Goal: Transaction & Acquisition: Purchase product/service

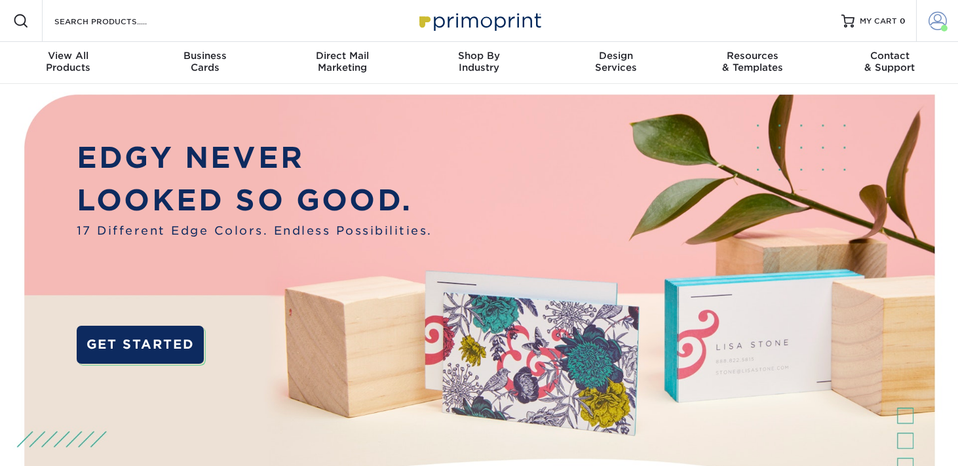
click at [931, 29] on span at bounding box center [937, 21] width 18 height 18
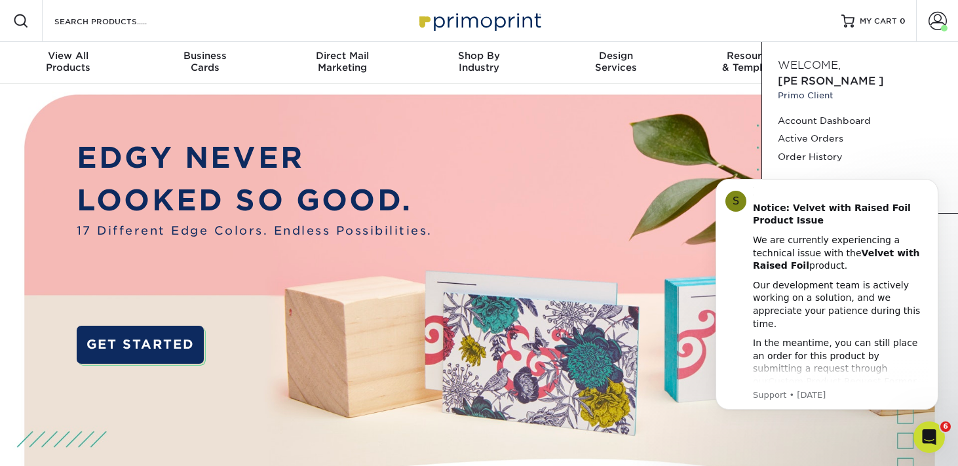
drag, startPoint x: 651, startPoint y: 24, endPoint x: 525, endPoint y: 20, distance: 125.8
click at [649, 24] on div "Resources Menu Search Products Account Welcome, Sabina Primo Client Account Das…" at bounding box center [479, 21] width 958 height 42
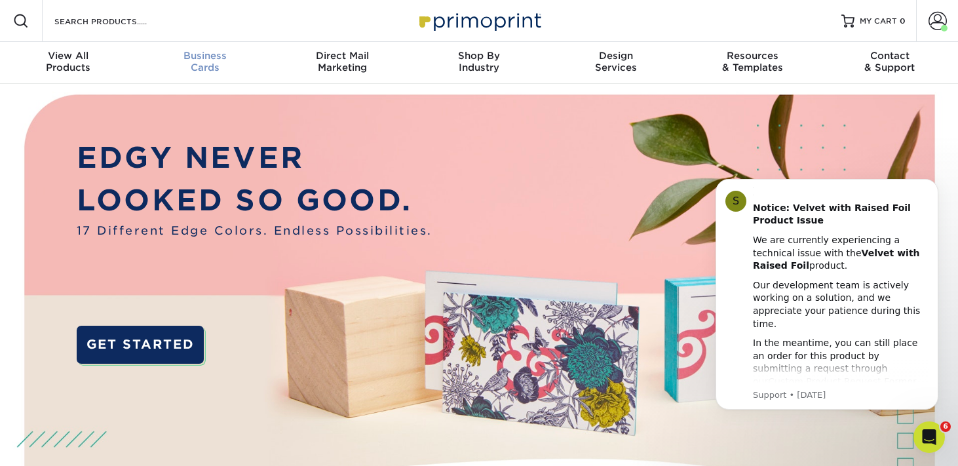
click at [212, 62] on span "Business" at bounding box center [205, 56] width 137 height 12
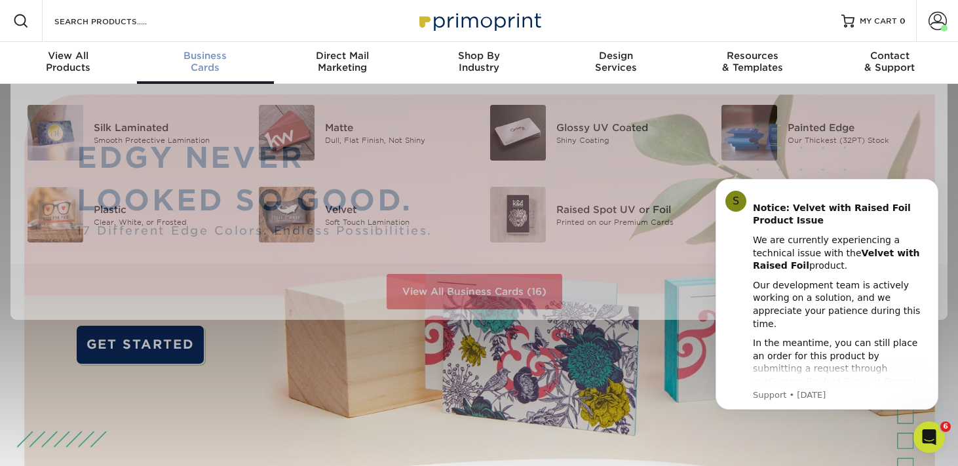
click at [210, 73] on div "Business Cards" at bounding box center [205, 62] width 137 height 24
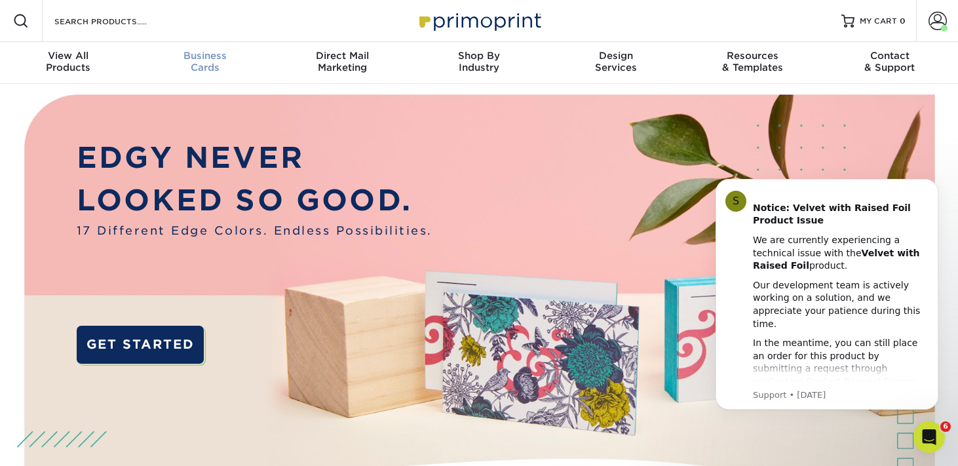
click at [208, 69] on div "Business Cards" at bounding box center [205, 62] width 137 height 24
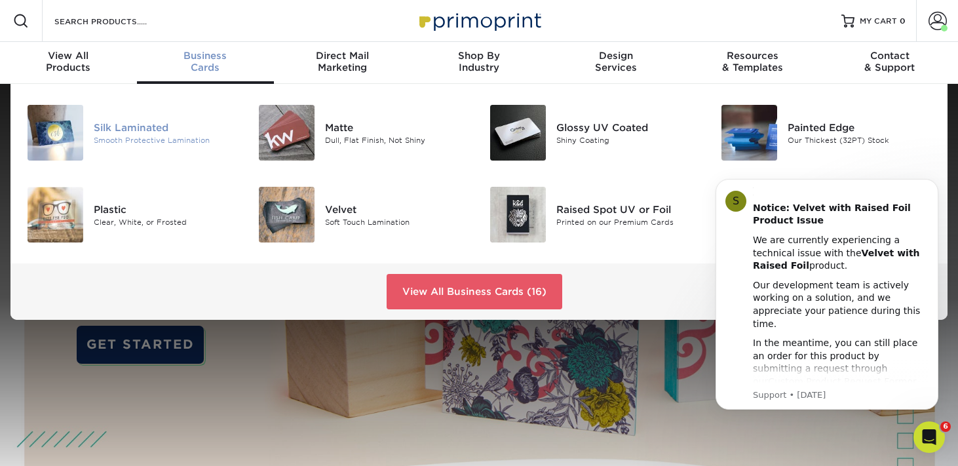
click at [166, 134] on div "Silk Laminated" at bounding box center [166, 127] width 144 height 14
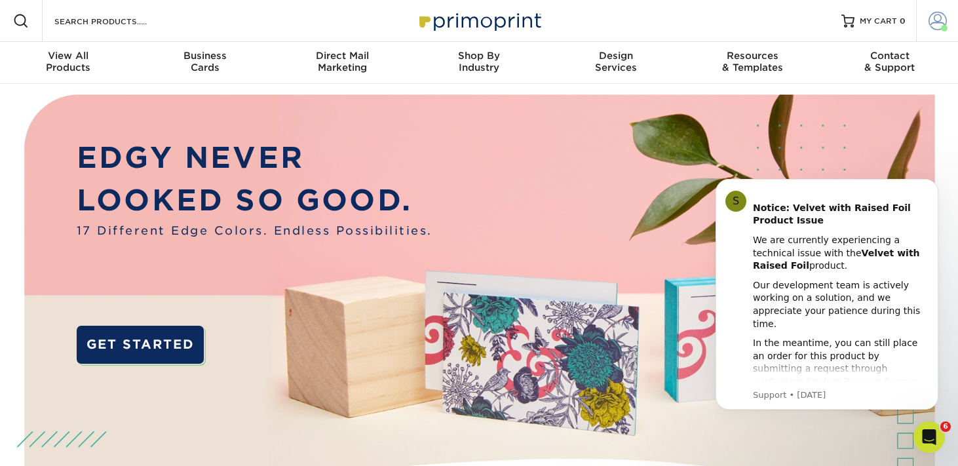
click at [933, 18] on span at bounding box center [937, 21] width 18 height 18
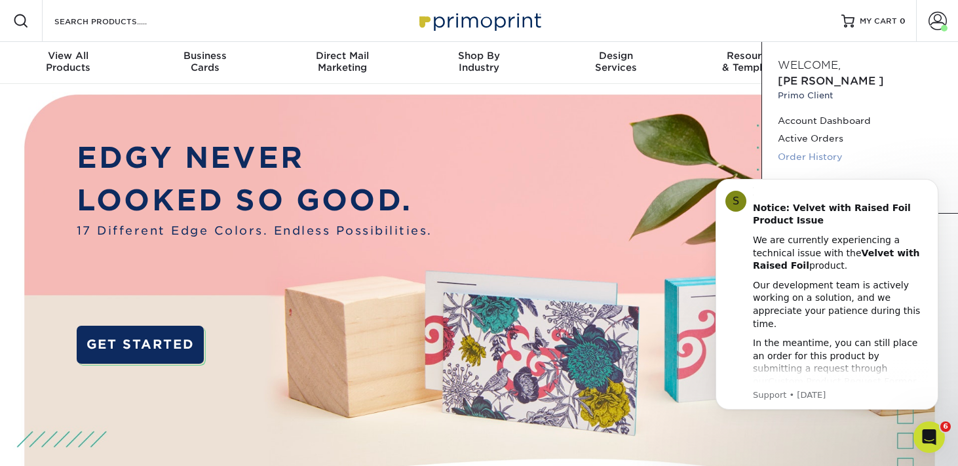
click at [830, 157] on link "Order History" at bounding box center [859, 157] width 164 height 18
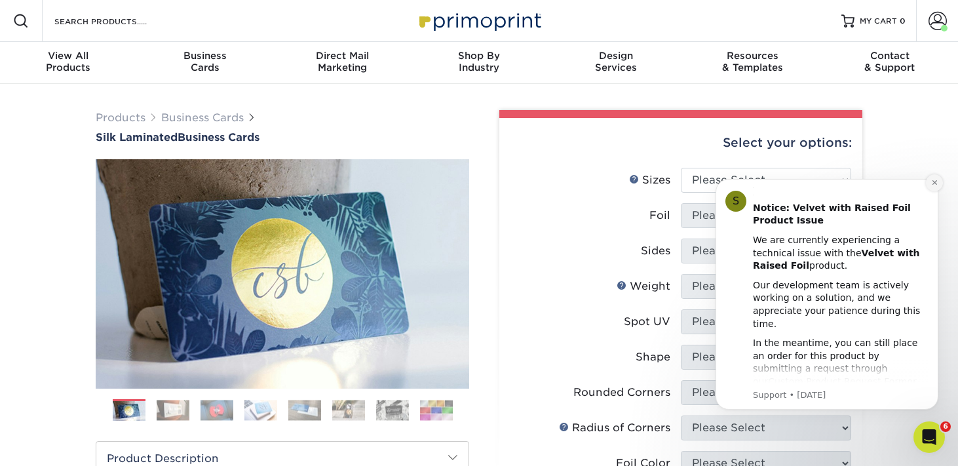
drag, startPoint x: 934, startPoint y: 184, endPoint x: 1634, endPoint y: 350, distance: 719.0
click at [934, 184] on icon "Dismiss notification" at bounding box center [934, 182] width 7 height 7
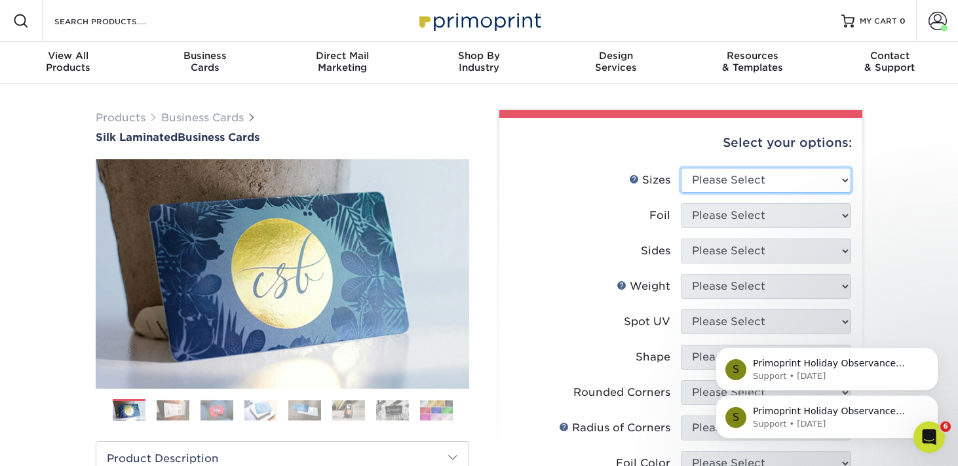
click at [781, 193] on select "Please Select 1.5" x 3.5" - Mini 1.75" x 3.5" - Mini 2" x 2" - Square 2" x 3" -…" at bounding box center [766, 180] width 170 height 25
select select "2.50x2.50"
click at [681, 188] on select "Please Select 1.5" x 3.5" - Mini 1.75" x 3.5" - Mini 2" x 2" - Square 2" x 3" -…" at bounding box center [766, 180] width 170 height 25
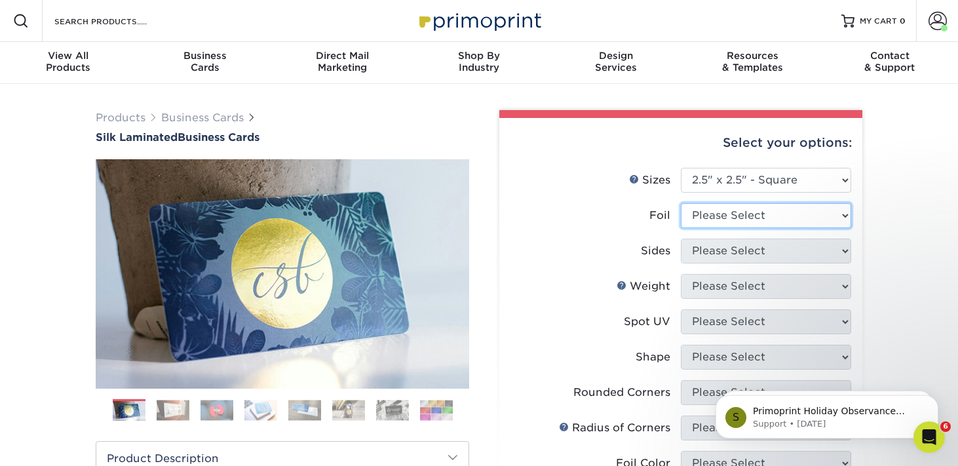
click at [747, 228] on select "Please Select Yes No" at bounding box center [766, 215] width 170 height 25
select select "0"
click at [681, 227] on select "Please Select Yes No" at bounding box center [766, 215] width 170 height 25
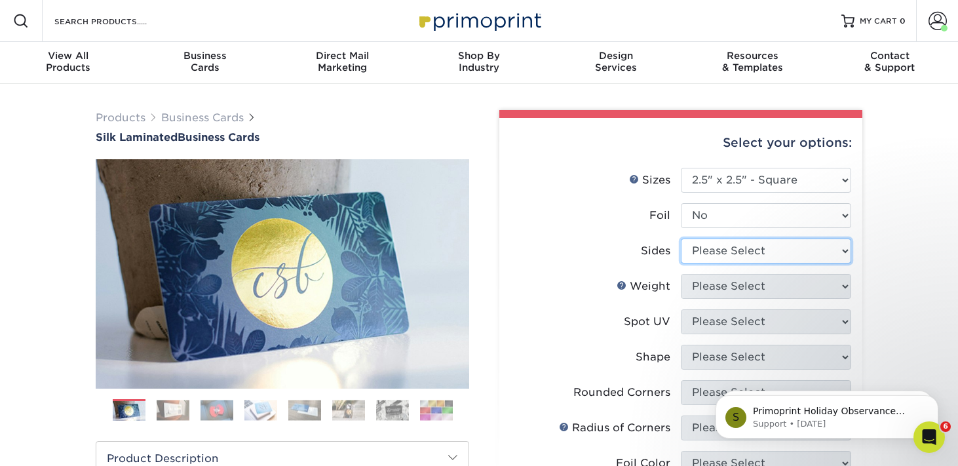
click at [744, 263] on select "Please Select Print Both Sides Print Front Only" at bounding box center [766, 250] width 170 height 25
select select "13abbda7-1d64-4f25-8bb2-c179b224825d"
click at [681, 263] on select "Please Select Print Both Sides Print Front Only" at bounding box center [766, 250] width 170 height 25
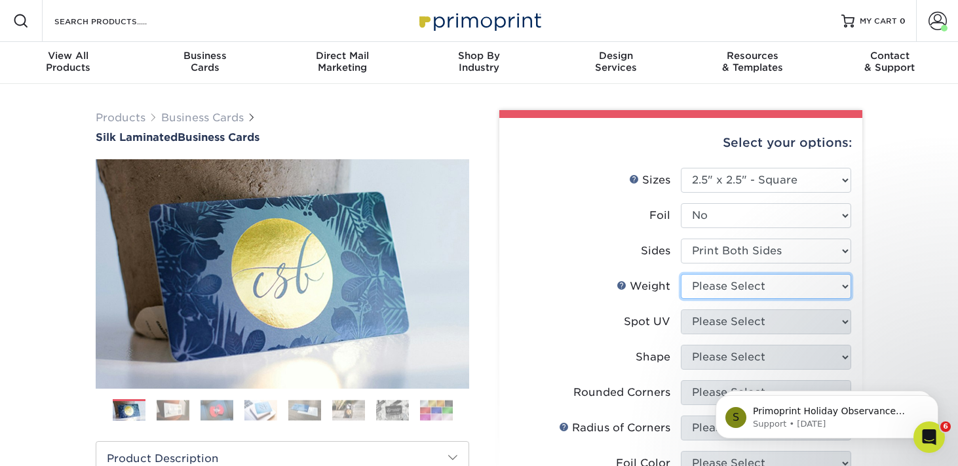
click at [750, 299] on select "Please Select 16PT" at bounding box center [766, 286] width 170 height 25
select select "16PT"
click at [681, 299] on select "Please Select 16PT" at bounding box center [766, 286] width 170 height 25
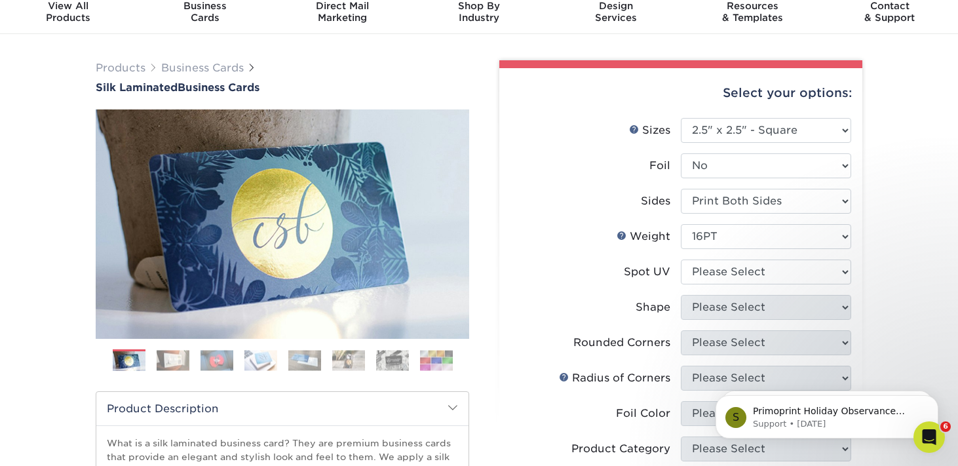
scroll to position [62, 0]
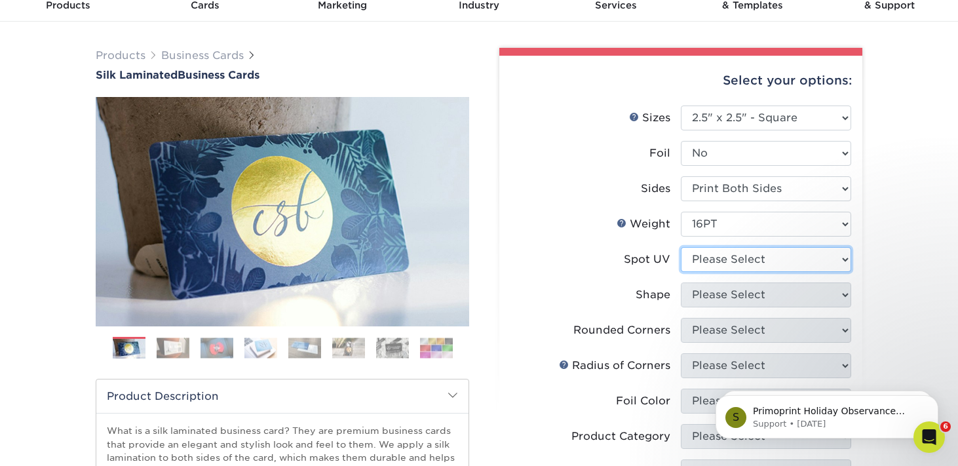
click at [749, 272] on select "Please Select No Spot UV Front and Back (Both Sides) Front Only Back Only" at bounding box center [766, 259] width 170 height 25
select select "2"
click at [681, 272] on select "Please Select No Spot UV Front and Back (Both Sides) Front Only Back Only" at bounding box center [766, 259] width 170 height 25
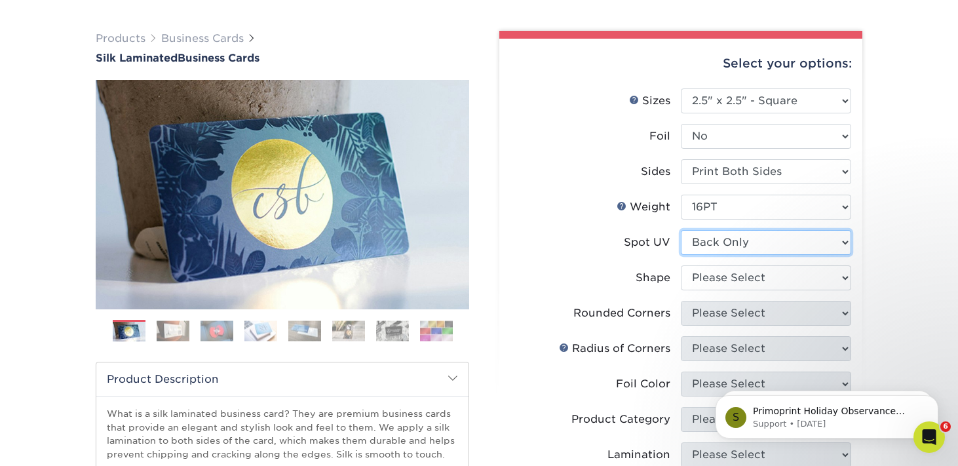
scroll to position [80, 0]
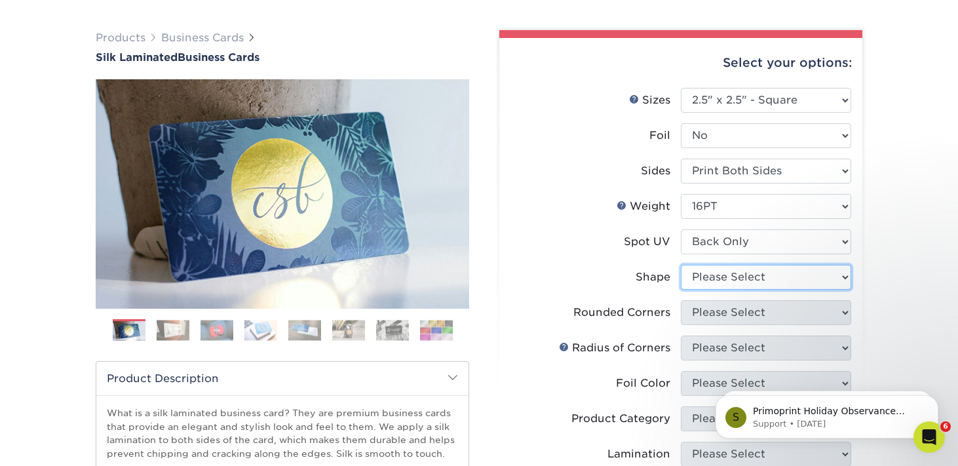
click at [711, 290] on select "Please Select Standard" at bounding box center [766, 277] width 170 height 25
select select "standard"
click at [681, 290] on select "Please Select Standard" at bounding box center [766, 277] width 170 height 25
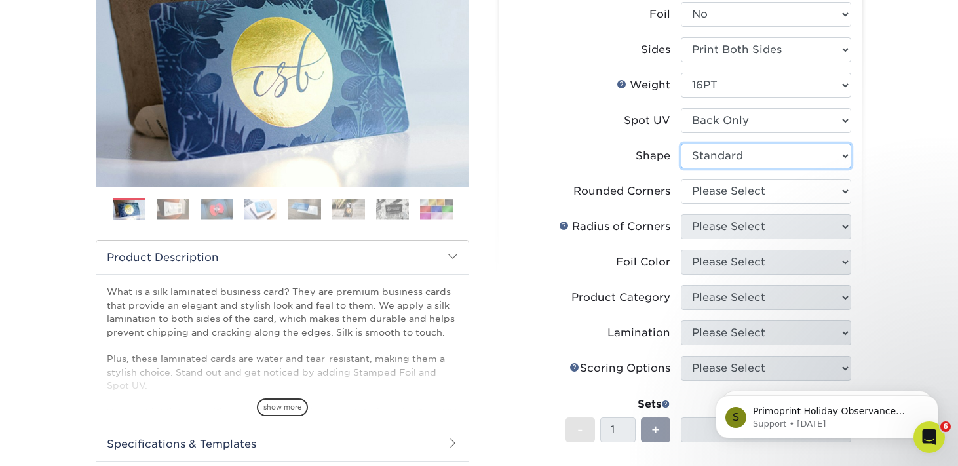
scroll to position [229, 0]
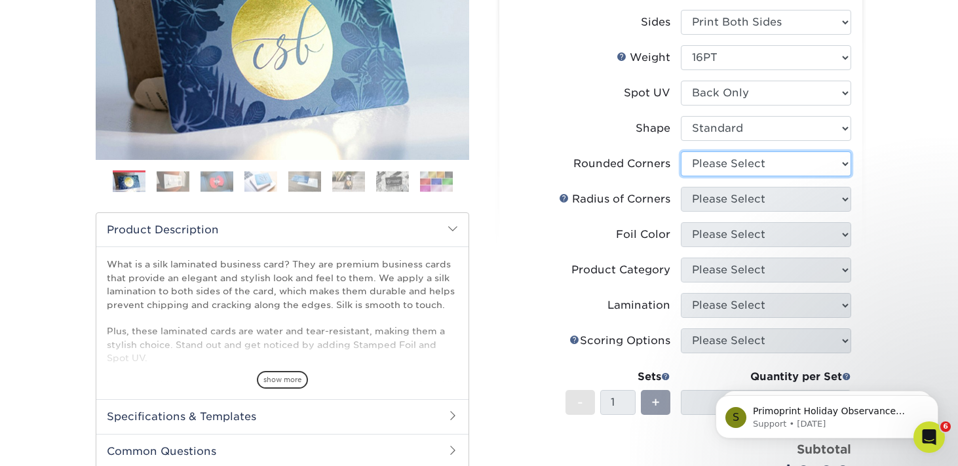
click at [720, 176] on select "Please Select Yes - Round 2 Corners Yes - Round 4 Corners No" at bounding box center [766, 163] width 170 height 25
select select "0"
click at [681, 176] on select "Please Select Yes - Round 2 Corners Yes - Round 4 Corners No" at bounding box center [766, 163] width 170 height 25
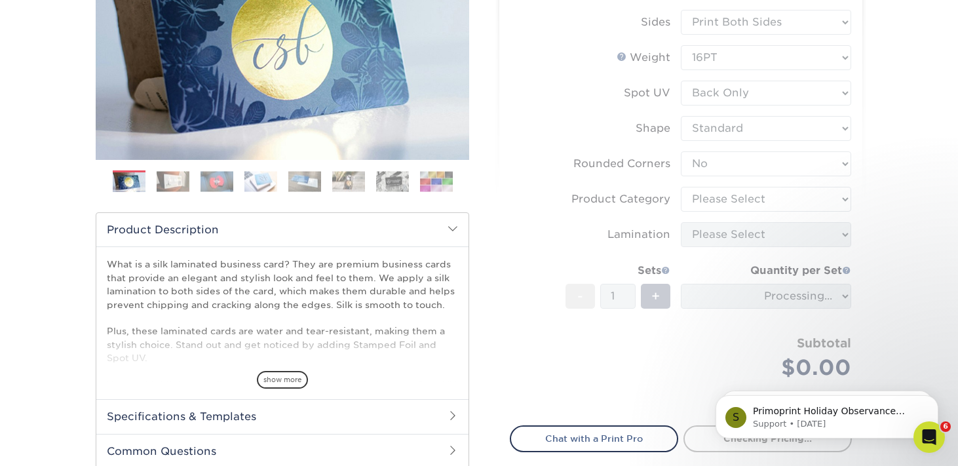
click at [632, 279] on form "Sizes Help Sizes Please Select 1.5" x 3.5" - Mini 1.75" x 3.5" - Mini 2" x 2" -…" at bounding box center [681, 174] width 342 height 471
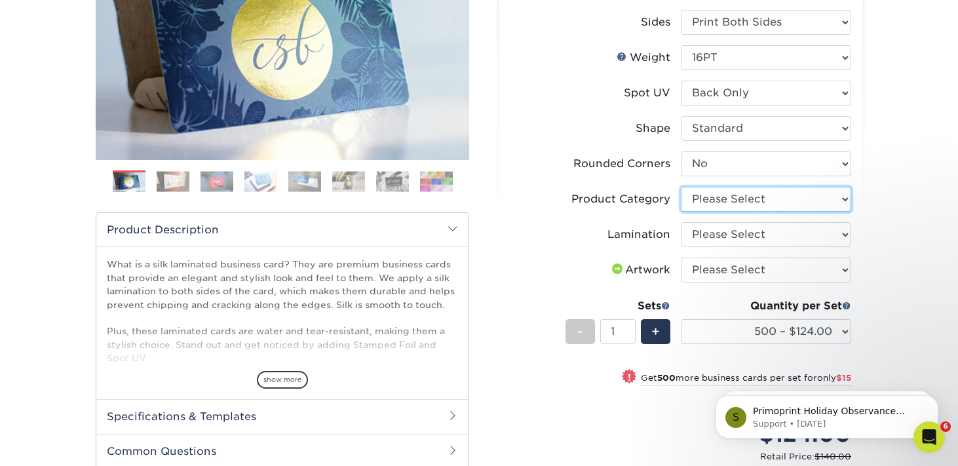
click at [726, 212] on select "Please Select Business Cards" at bounding box center [766, 199] width 170 height 25
select select "3b5148f1-0588-4f88-a218-97bcfdce65c1"
click at [681, 212] on select "Please Select Business Cards" at bounding box center [766, 199] width 170 height 25
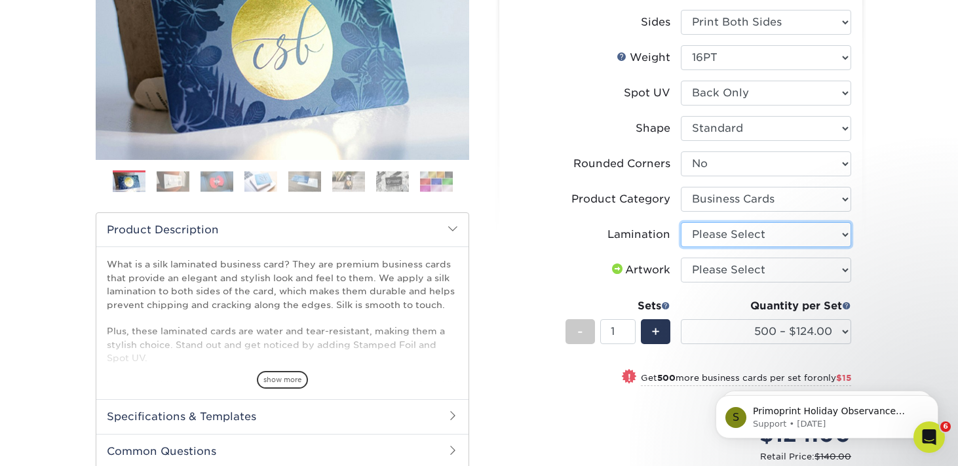
click at [743, 247] on select "Please Select Silk" at bounding box center [766, 234] width 170 height 25
select select "ccacb42f-45f7-42d3-bbd3-7c8421cf37f0"
click at [681, 247] on select "Please Select Silk" at bounding box center [766, 234] width 170 height 25
click at [721, 282] on select "Please Select I will upload files I need a design - $100" at bounding box center [766, 269] width 170 height 25
select select "upload"
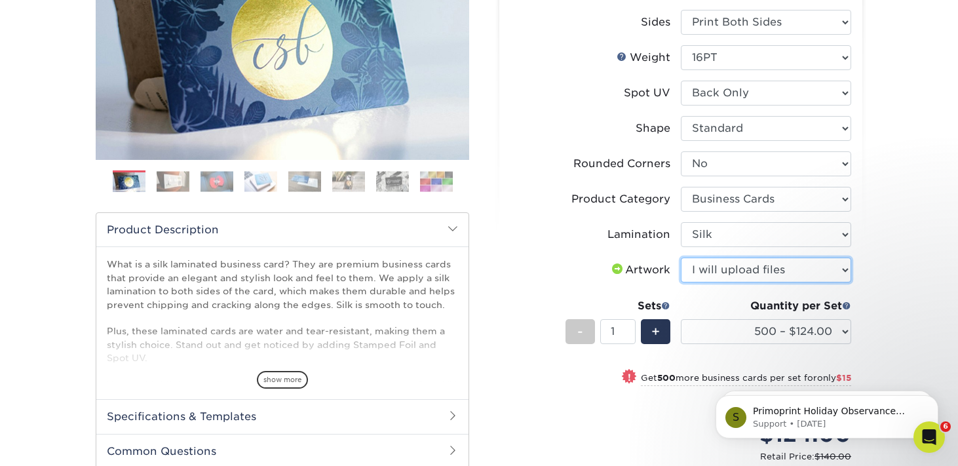
click at [681, 282] on select "Please Select I will upload files I need a design - $100" at bounding box center [766, 269] width 170 height 25
click at [544, 282] on label "Artwork" at bounding box center [595, 269] width 170 height 25
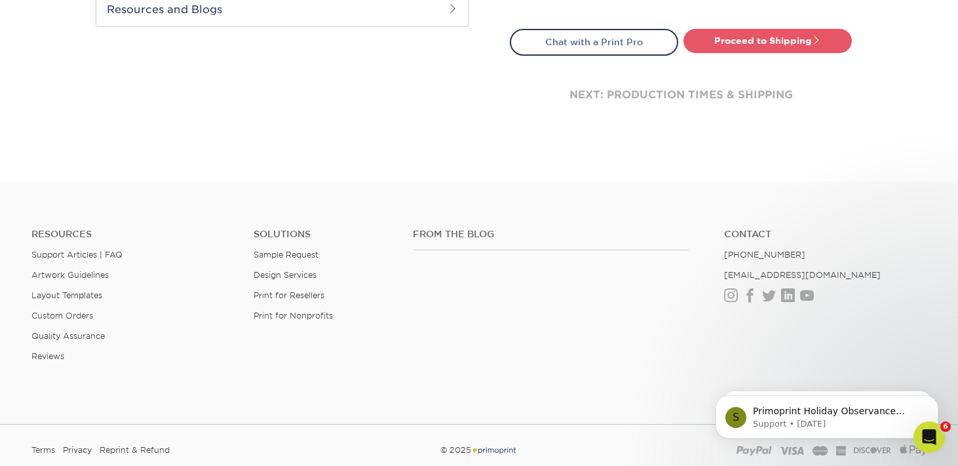
scroll to position [711, 0]
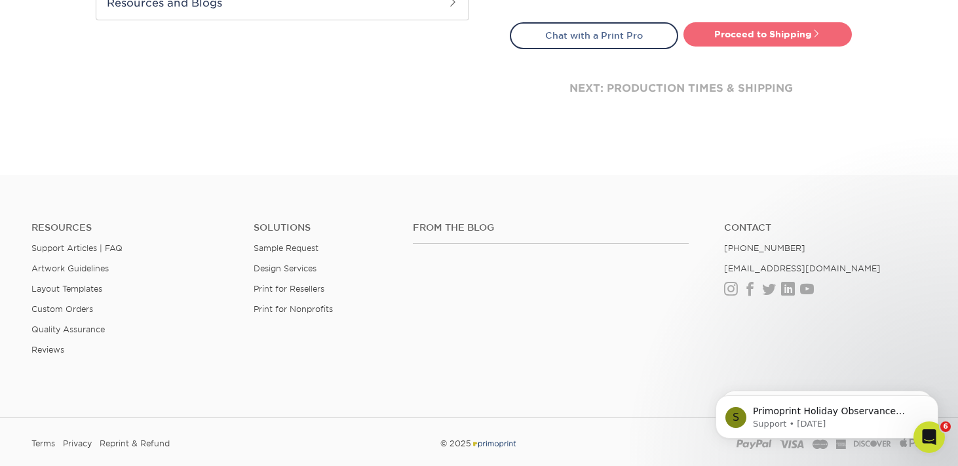
click at [756, 46] on link "Proceed to Shipping" at bounding box center [767, 34] width 168 height 24
type input "Set 1"
select select "cdfb1768-8ac8-43c3-88e4-cd8bc85fa6be"
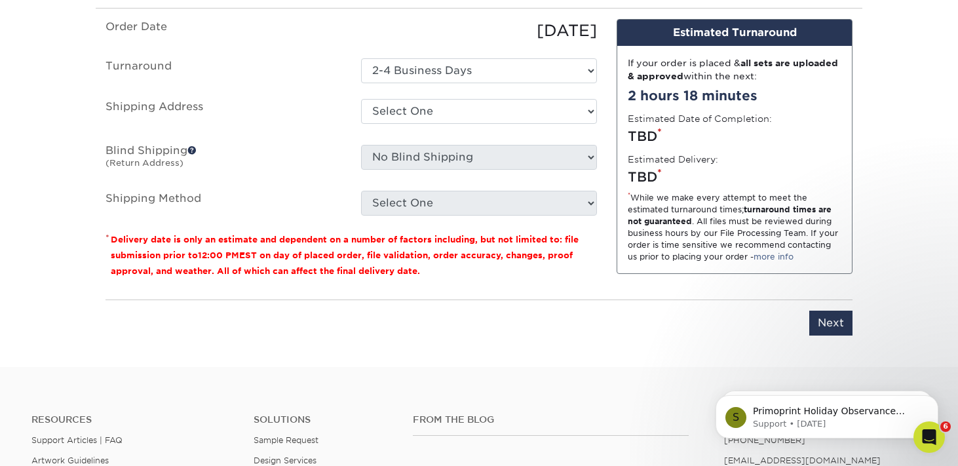
scroll to position [873, 0]
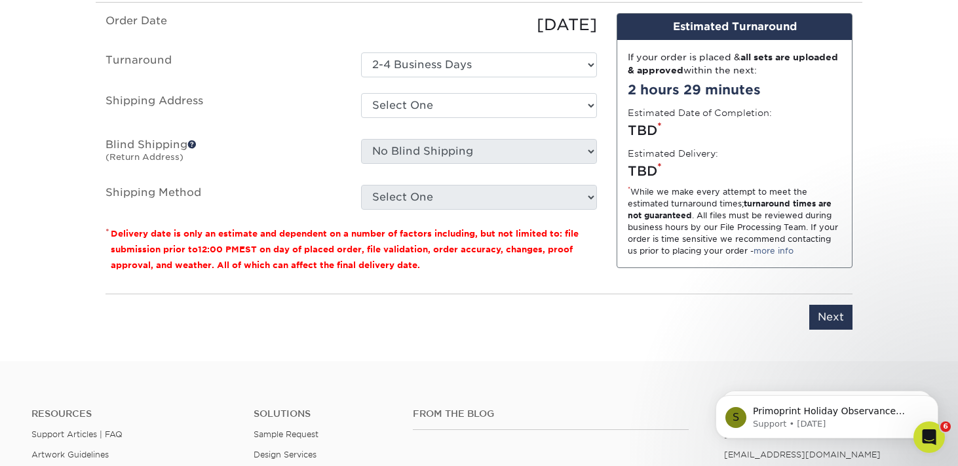
drag, startPoint x: 384, startPoint y: 81, endPoint x: 286, endPoint y: 77, distance: 97.7
type input "Old Castle"
click at [530, 77] on select "Select One 2-4 Business Days" at bounding box center [479, 64] width 236 height 25
click at [361, 77] on select "Select One 2-4 Business Days" at bounding box center [479, 64] width 236 height 25
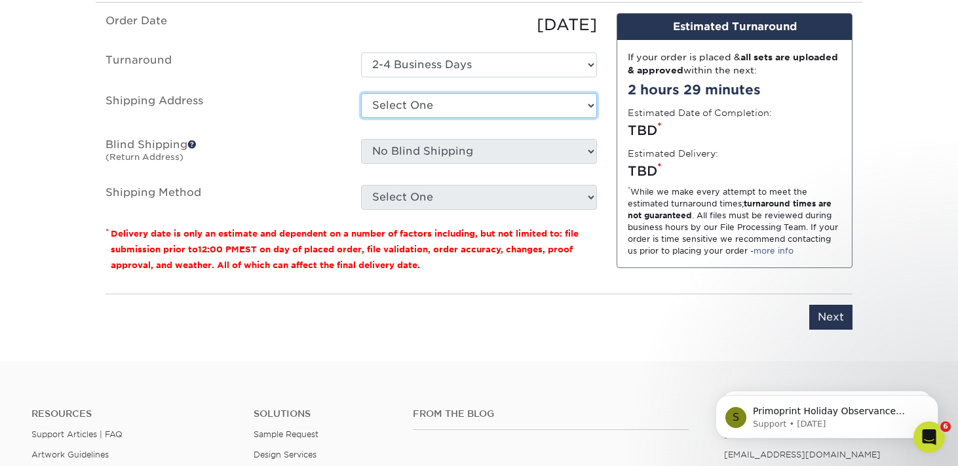
click at [451, 118] on select "Select One CY MI Elk Grove Fullerton KBC MI Royal Oak + Add New Address" at bounding box center [479, 105] width 236 height 25
select select "106833"
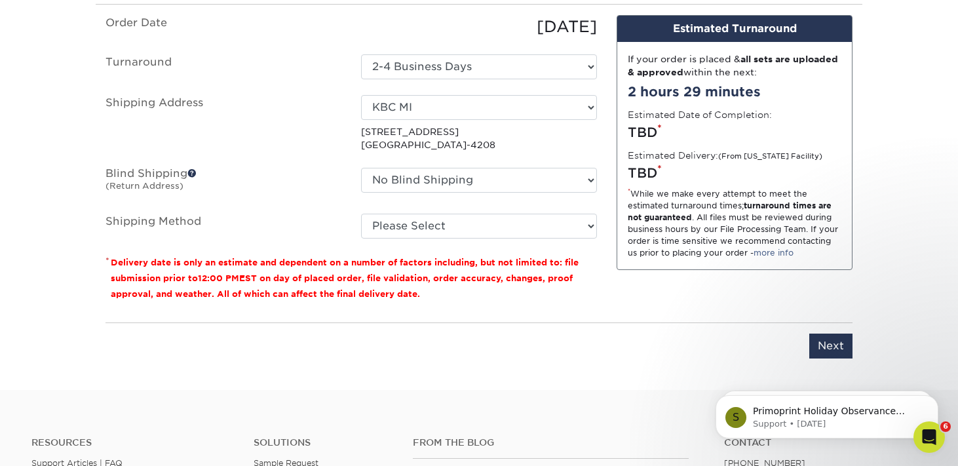
scroll to position [870, 0]
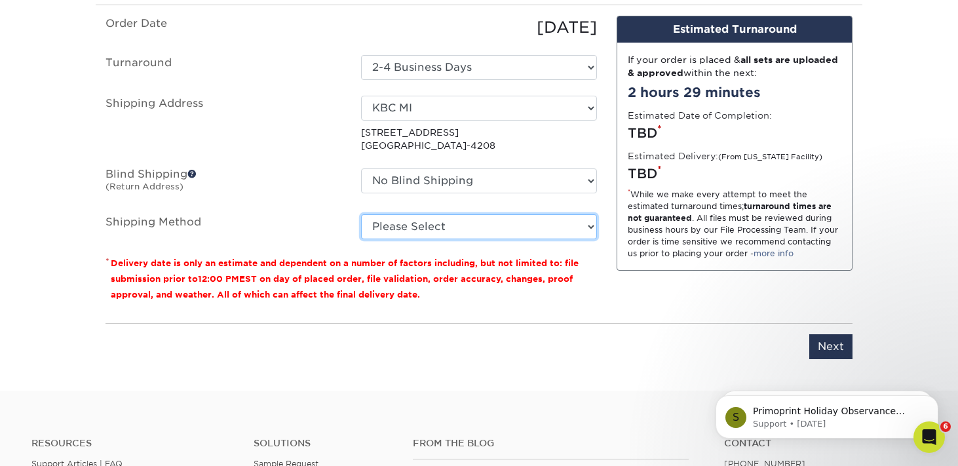
click at [502, 239] on select "Please Select Ground Shipping (+$8.96) 3 Day Shipping Service (+$15.36) 2 Day A…" at bounding box center [479, 226] width 236 height 25
select select "03"
click at [361, 239] on select "Please Select Ground Shipping (+$8.96) 3 Day Shipping Service (+$15.36) 2 Day A…" at bounding box center [479, 226] width 236 height 25
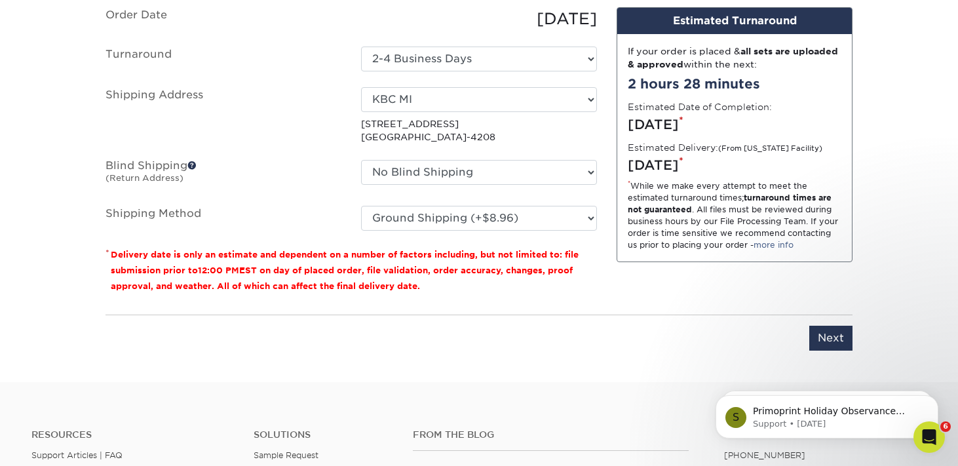
scroll to position [886, 0]
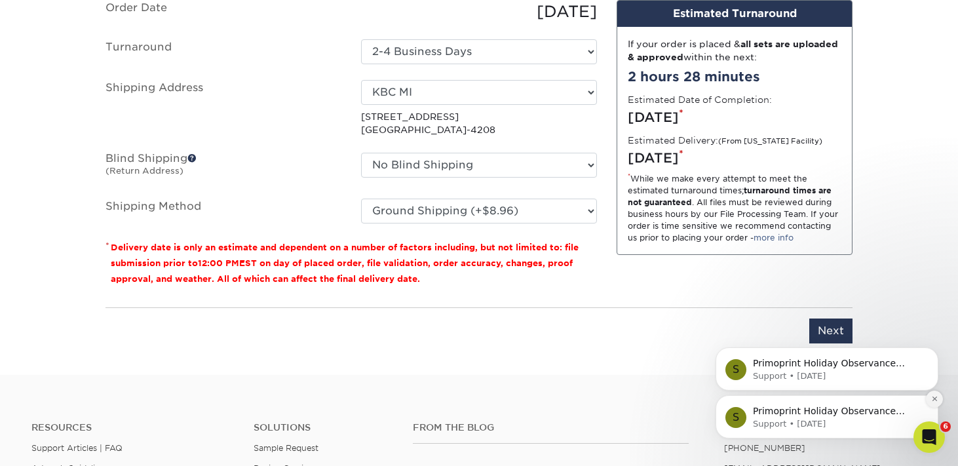
type input "BC - [GEOGRAPHIC_DATA]"
drag, startPoint x: 935, startPoint y: 396, endPoint x: 935, endPoint y: 349, distance: 46.5
click at [935, 396] on icon "Dismiss notification" at bounding box center [934, 399] width 6 height 6
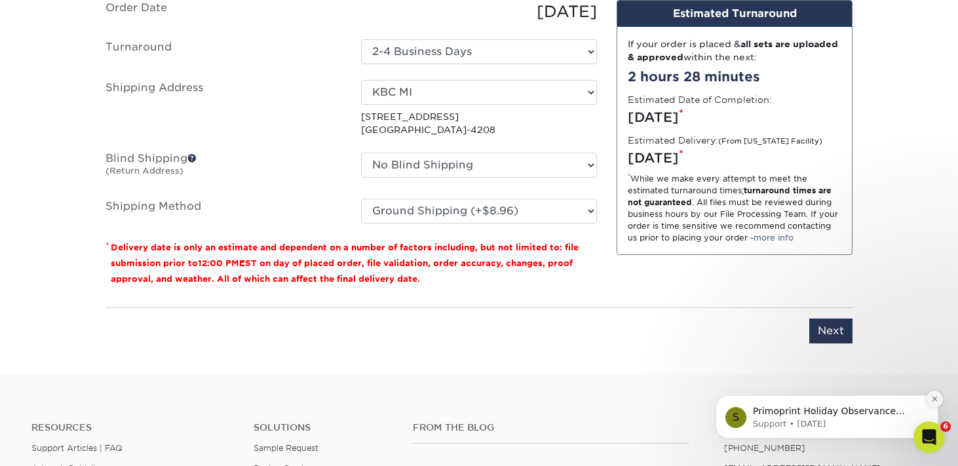
click at [935, 396] on icon "Dismiss notification" at bounding box center [933, 398] width 5 height 5
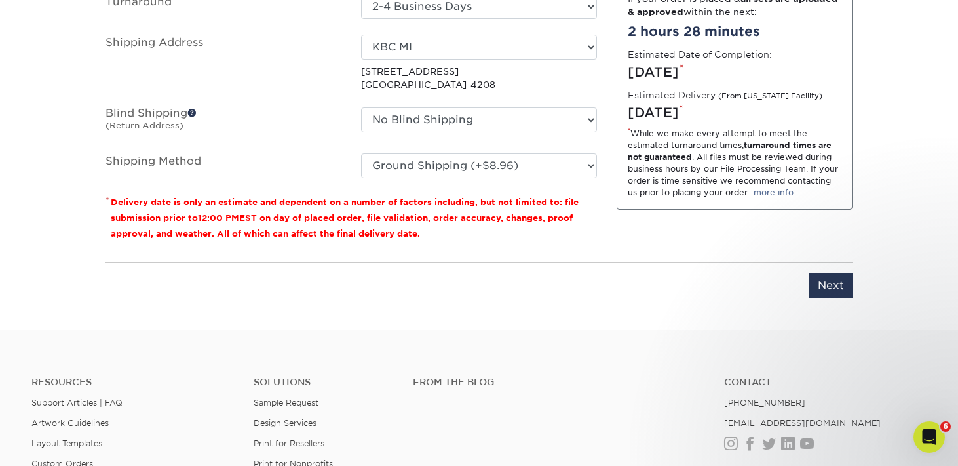
scroll to position [1225, 0]
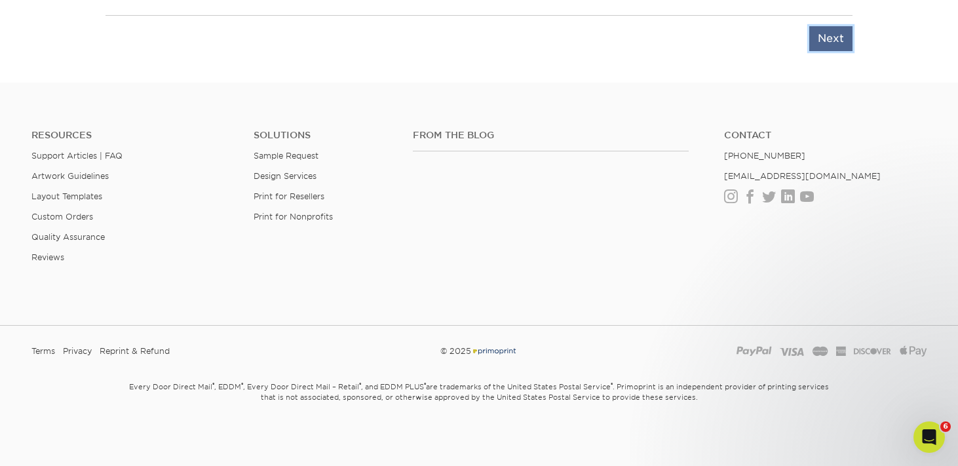
click at [823, 51] on input "Next" at bounding box center [830, 38] width 43 height 25
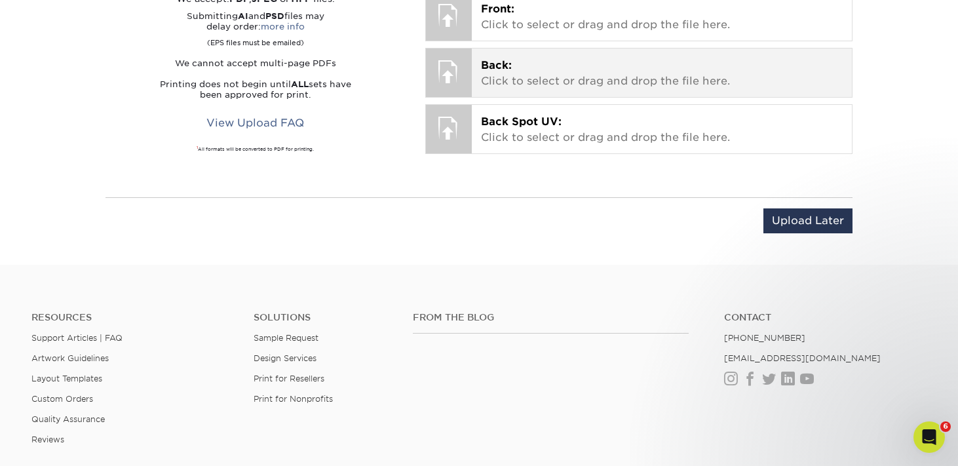
scroll to position [870, 0]
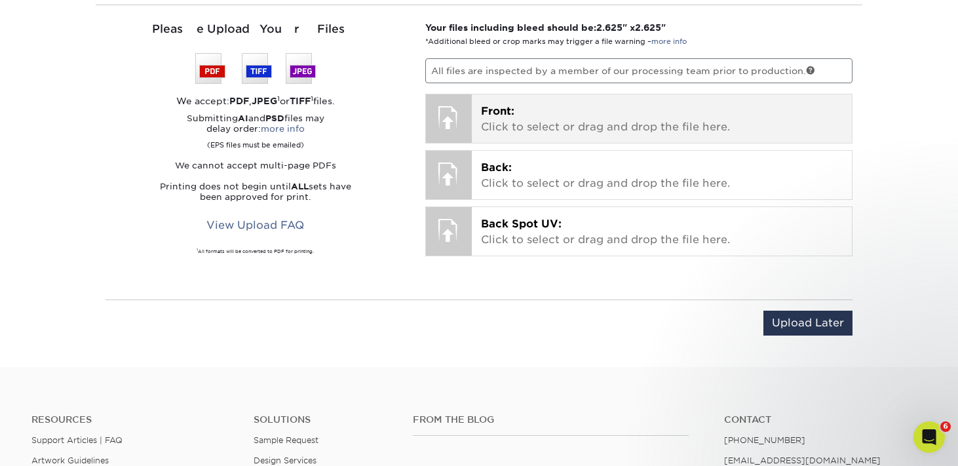
click at [570, 135] on p "Front: Click to select or drag and drop the file here." at bounding box center [662, 118] width 362 height 31
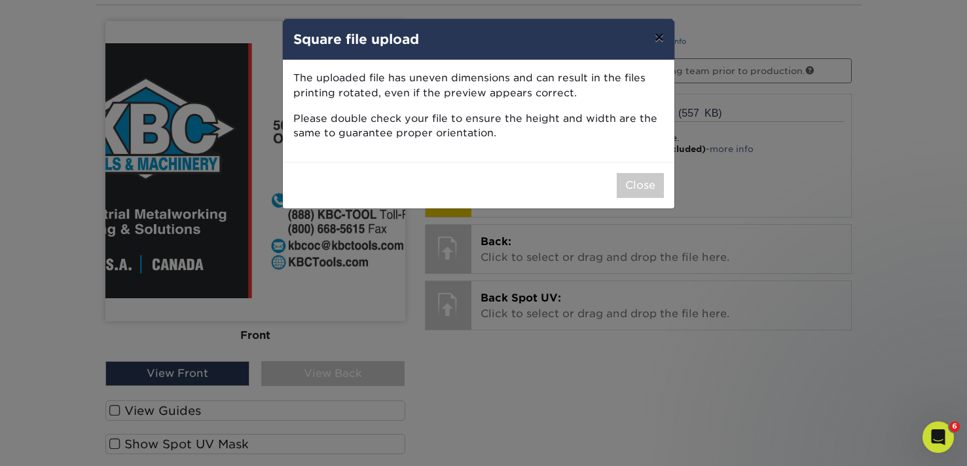
click at [660, 40] on button "×" at bounding box center [660, 37] width 30 height 37
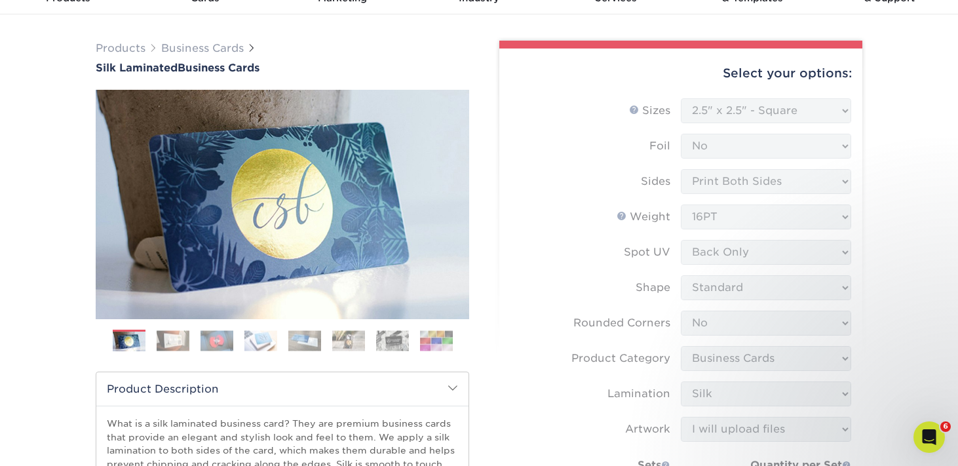
scroll to position [0, 0]
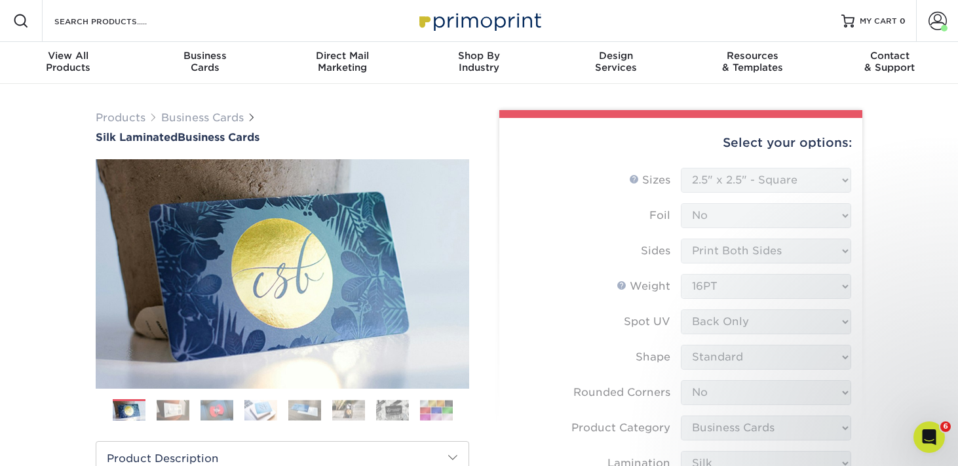
click at [796, 200] on form "Sizes Help Sizes Please Select 1.5" x 3.5" - Mini 1.75" x 3.5" - Mini 2" x 2" -…" at bounding box center [681, 443] width 342 height 550
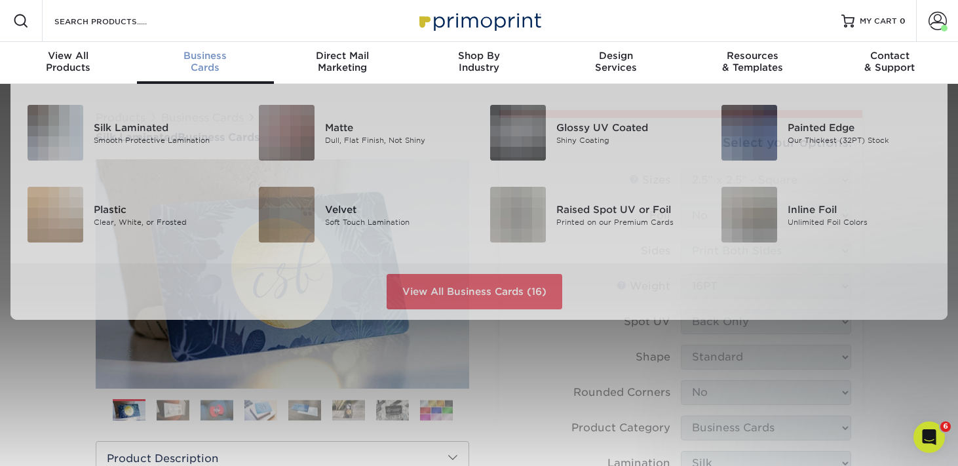
click at [244, 62] on span "Business" at bounding box center [205, 56] width 137 height 12
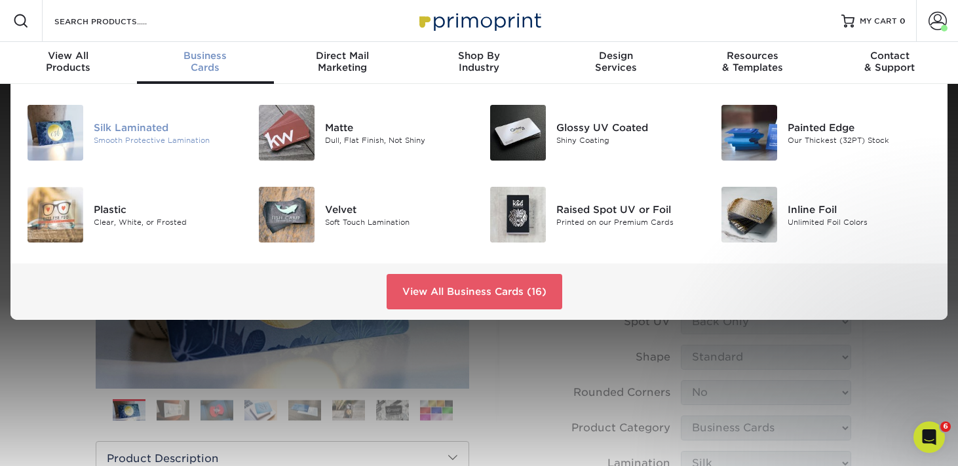
click at [168, 134] on div "Silk Laminated" at bounding box center [166, 127] width 144 height 14
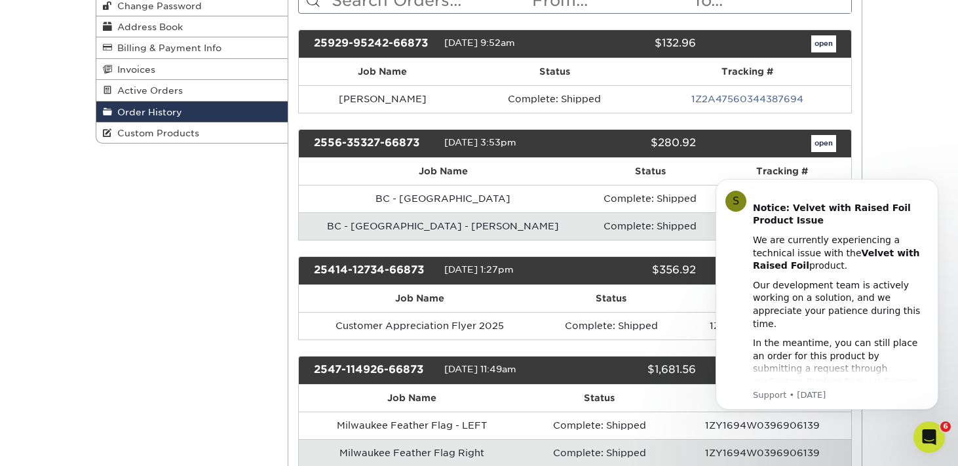
click at [815, 85] on th "Tracking #" at bounding box center [747, 71] width 208 height 27
click at [819, 52] on link "open" at bounding box center [823, 43] width 25 height 17
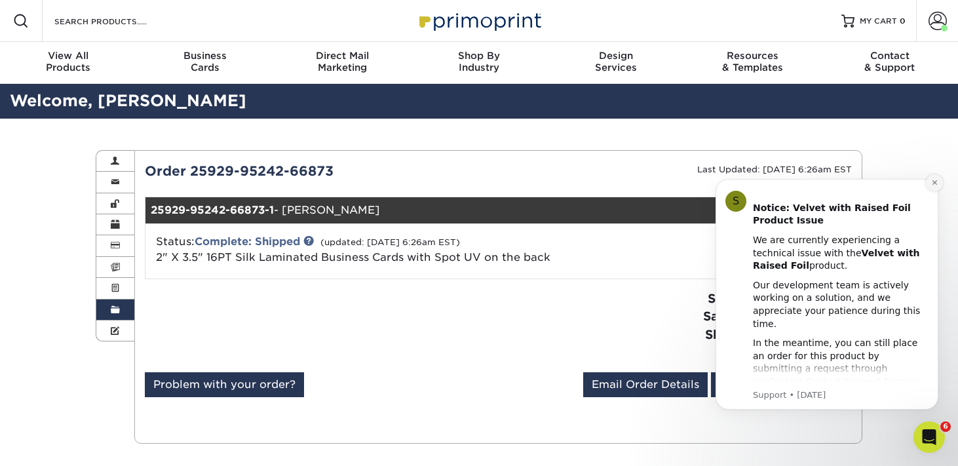
click at [934, 183] on icon "Dismiss notification" at bounding box center [933, 182] width 5 height 5
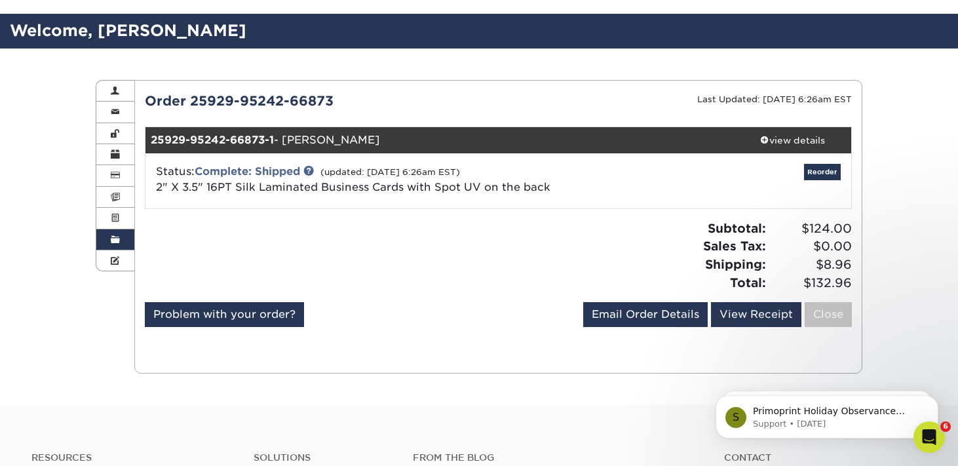
scroll to position [73, 0]
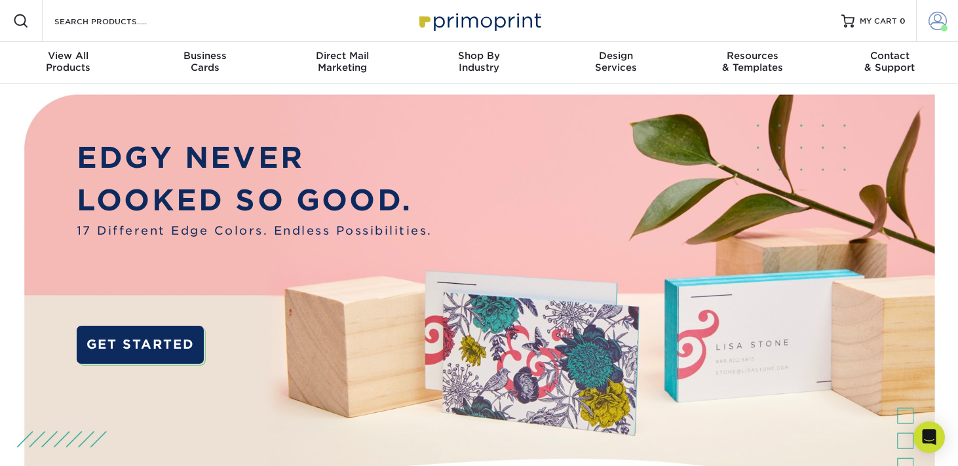
click at [933, 29] on span at bounding box center [937, 21] width 18 height 18
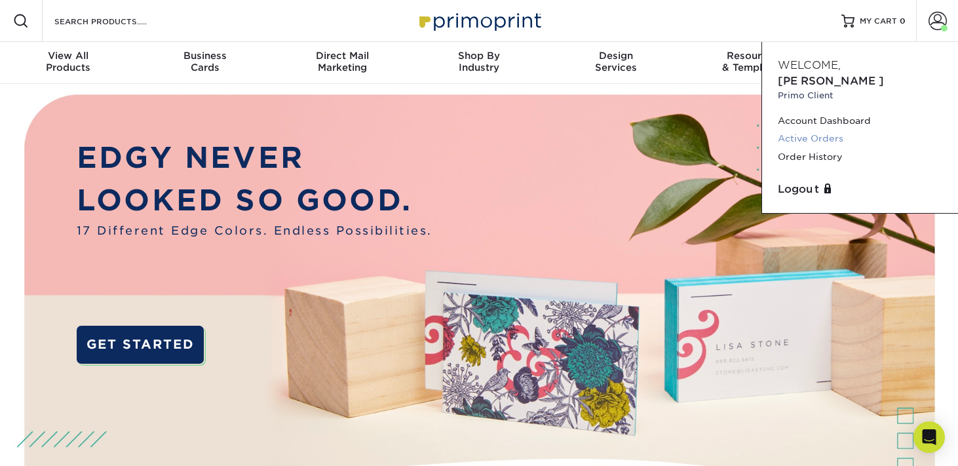
click at [823, 135] on link "Active Orders" at bounding box center [859, 139] width 164 height 18
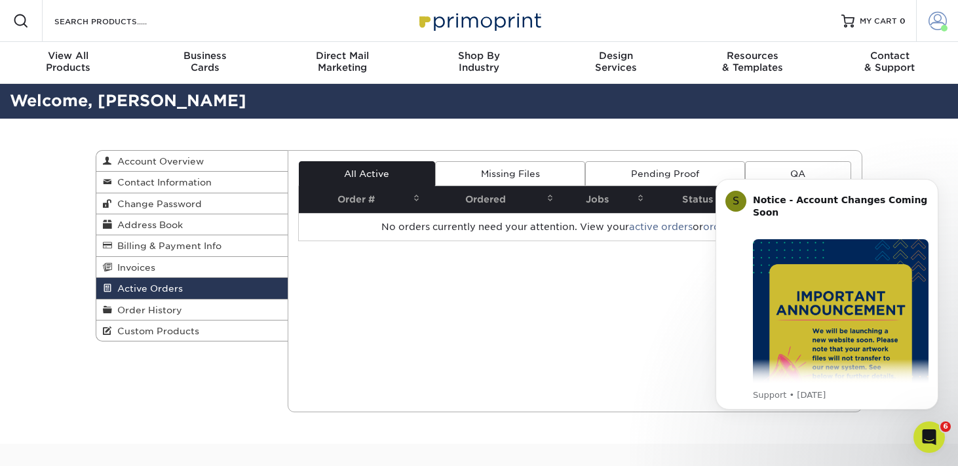
click at [934, 29] on span at bounding box center [937, 21] width 18 height 18
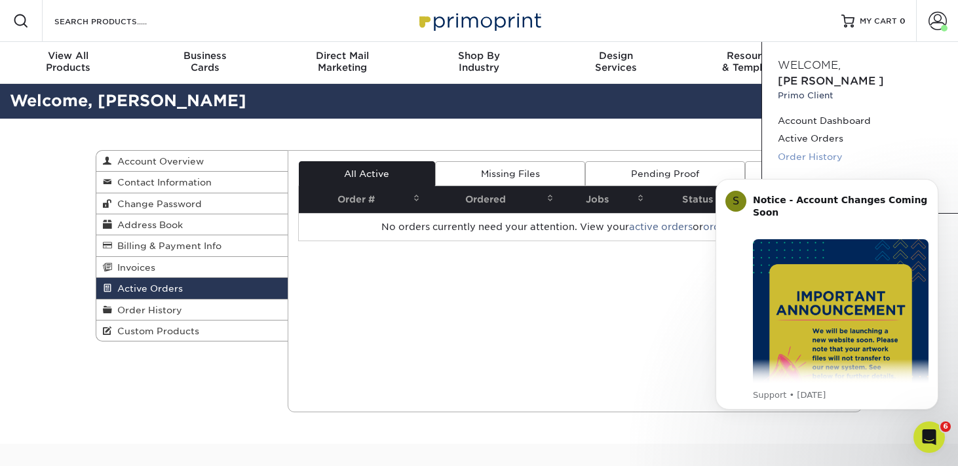
click at [819, 156] on link "Order History" at bounding box center [859, 157] width 164 height 18
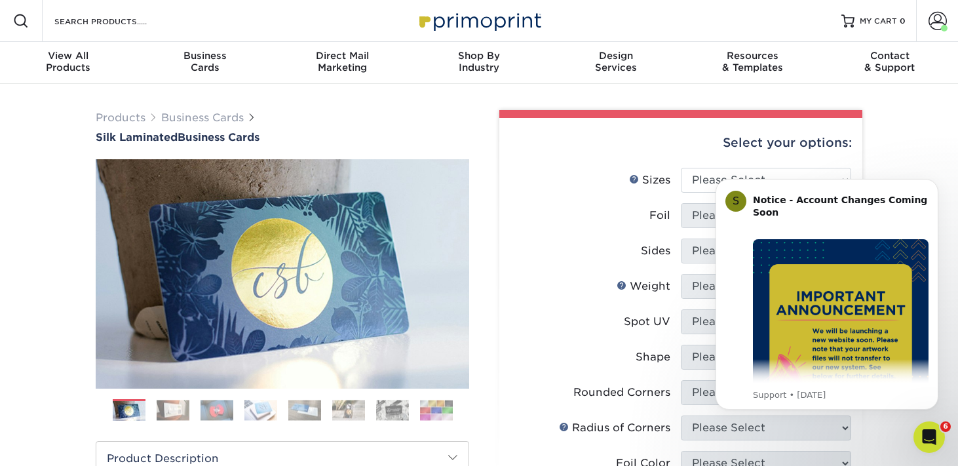
click at [701, 202] on body "S Notice - Account Changes Coming Soon ​ Past Order Files Will Not Transfer: Wh…" at bounding box center [827, 311] width 252 height 286
drag, startPoint x: 938, startPoint y: 178, endPoint x: 1637, endPoint y: 344, distance: 719.0
click at [938, 178] on button "Dismiss notification" at bounding box center [933, 182] width 17 height 17
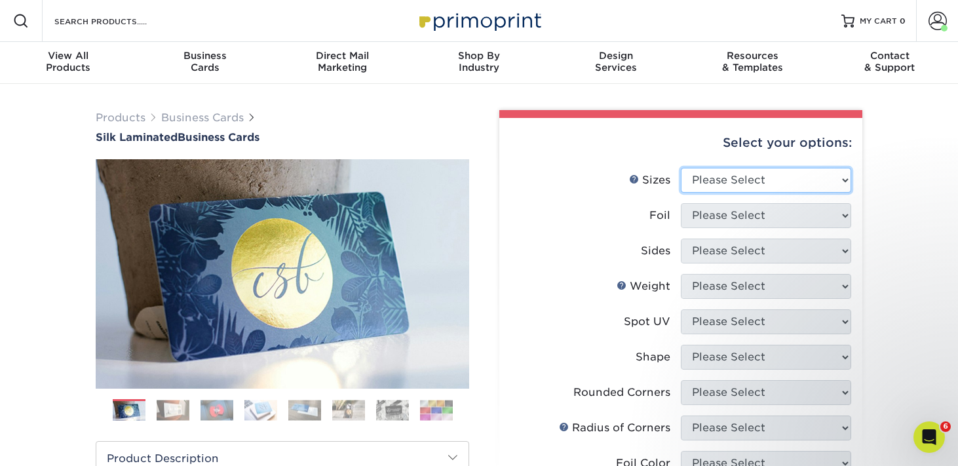
click at [836, 193] on select "Please Select 1.5" x 3.5" - Mini 1.75" x 3.5" - Mini 2" x 2" - Square 2" x 3" -…" at bounding box center [766, 180] width 170 height 25
select select "2.00x3.50"
click at [681, 188] on select "Please Select 1.5" x 3.5" - Mini 1.75" x 3.5" - Mini 2" x 2" - Square 2" x 3" -…" at bounding box center [766, 180] width 170 height 25
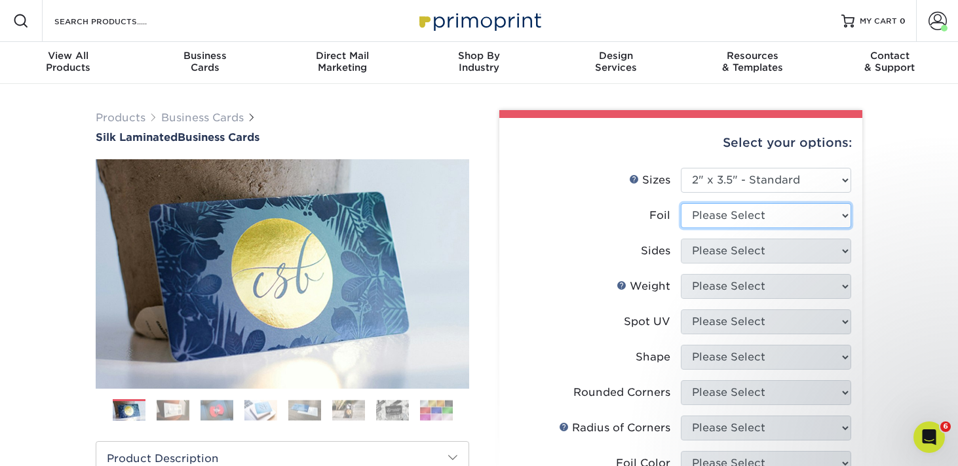
click at [805, 228] on select "Please Select Yes No" at bounding box center [766, 215] width 170 height 25
select select "0"
click at [681, 227] on select "Please Select Yes No" at bounding box center [766, 215] width 170 height 25
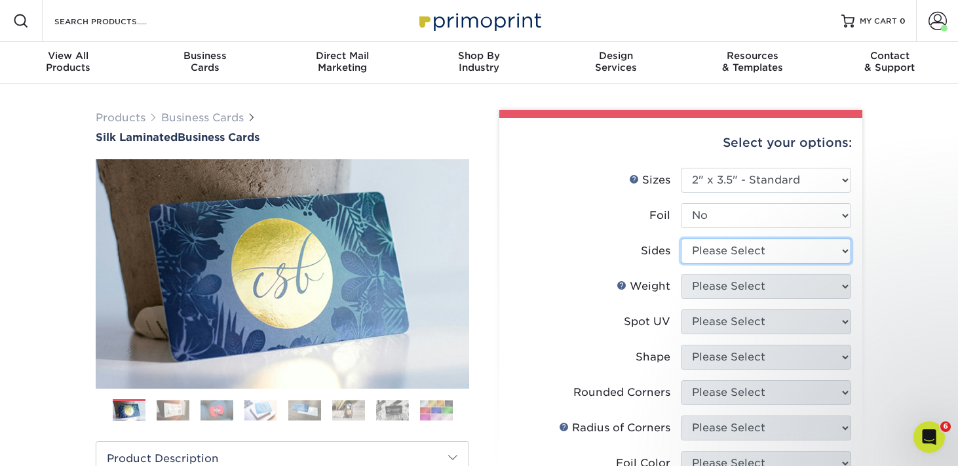
click at [812, 263] on select "Please Select Print Both Sides Print Front Only" at bounding box center [766, 250] width 170 height 25
select select "13abbda7-1d64-4f25-8bb2-c179b224825d"
click at [681, 263] on select "Please Select Print Both Sides Print Front Only" at bounding box center [766, 250] width 170 height 25
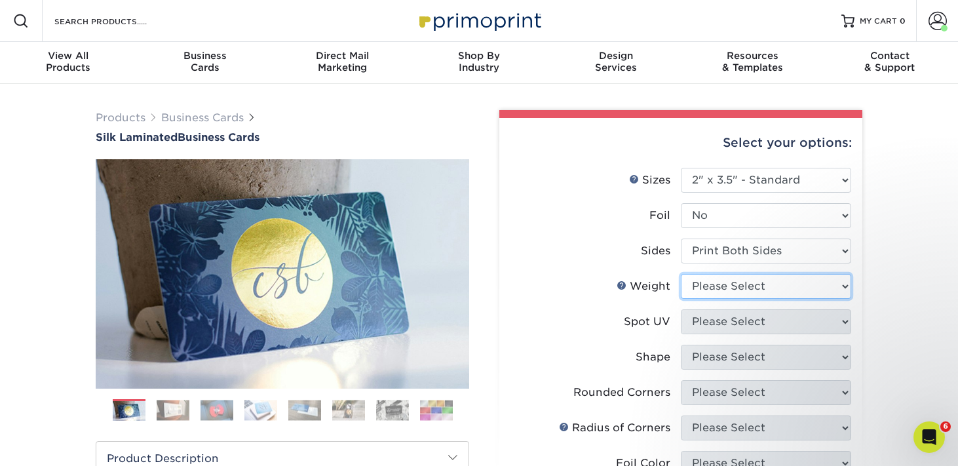
click at [792, 299] on select "Please Select 16PT" at bounding box center [766, 286] width 170 height 25
select select "16PT"
click at [681, 299] on select "Please Select 16PT" at bounding box center [766, 286] width 170 height 25
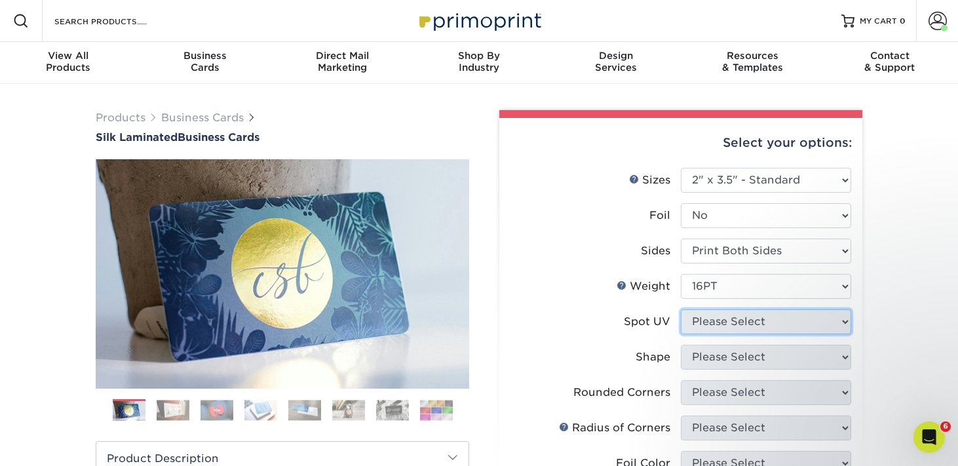
click at [784, 334] on select "Please Select No Spot UV Front and Back (Both Sides) Front Only Back Only" at bounding box center [766, 321] width 170 height 25
select select "2"
click at [681, 334] on select "Please Select No Spot UV Front and Back (Both Sides) Front Only Back Only" at bounding box center [766, 321] width 170 height 25
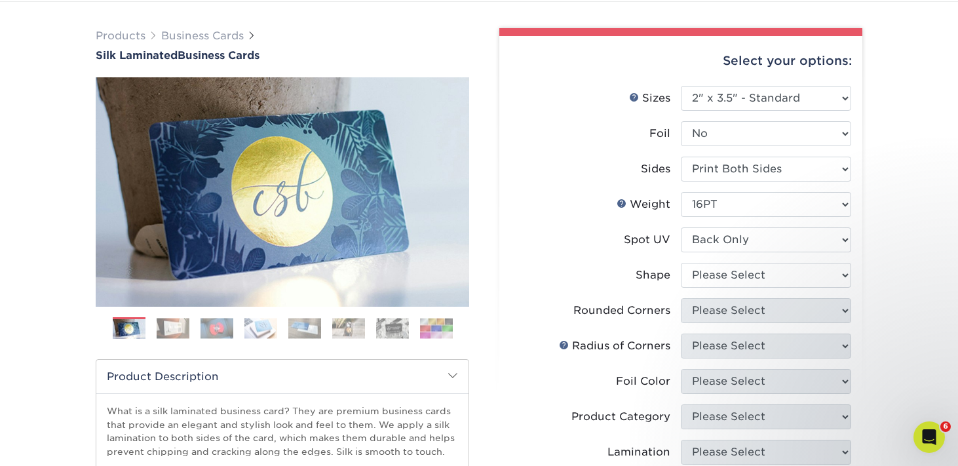
scroll to position [138, 0]
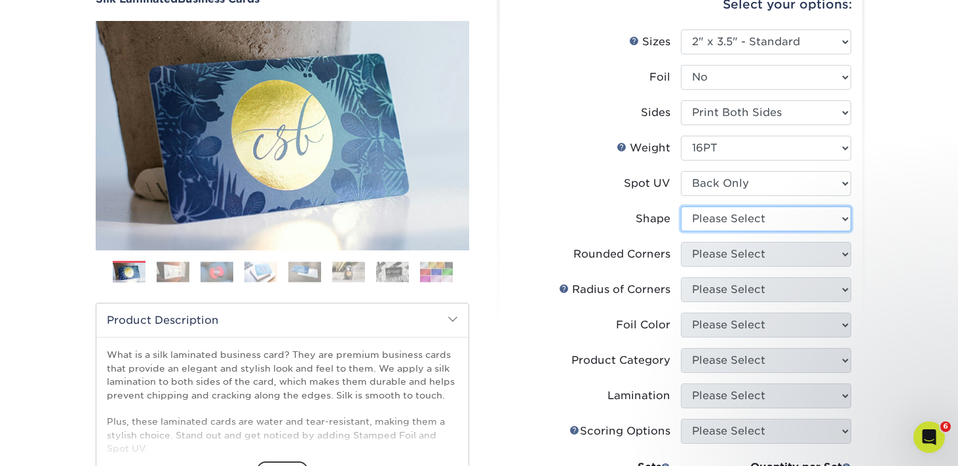
click at [736, 231] on select "Please Select Standard" at bounding box center [766, 218] width 170 height 25
select select "standard"
click at [681, 231] on select "Please Select Standard" at bounding box center [766, 218] width 170 height 25
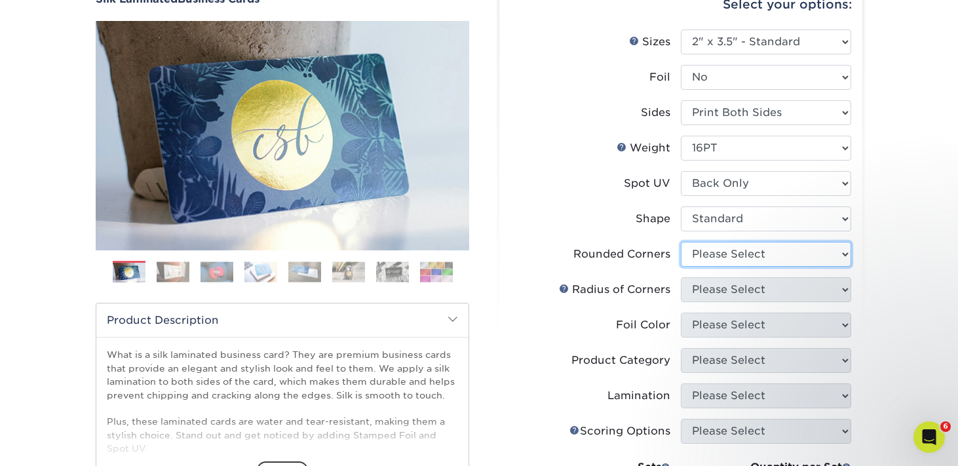
click at [743, 267] on select "Please Select Yes - Round 2 Corners Yes - Round 4 Corners No" at bounding box center [766, 254] width 170 height 25
select select "0"
click at [681, 267] on select "Please Select Yes - Round 2 Corners Yes - Round 4 Corners No" at bounding box center [766, 254] width 170 height 25
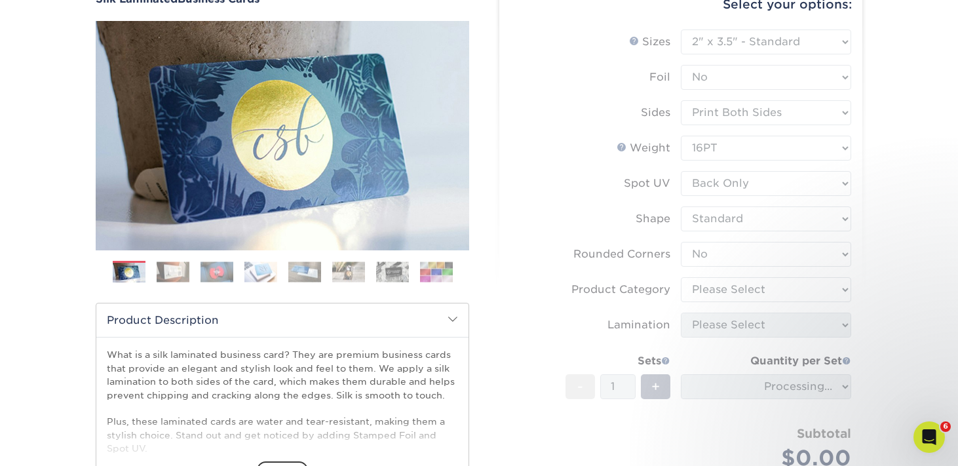
click at [766, 347] on form "Sizes Help Sizes Please Select 1.5" x 3.5" - Mini 1.75" x 3.5" - Mini 2" x 2" -…" at bounding box center [681, 264] width 342 height 471
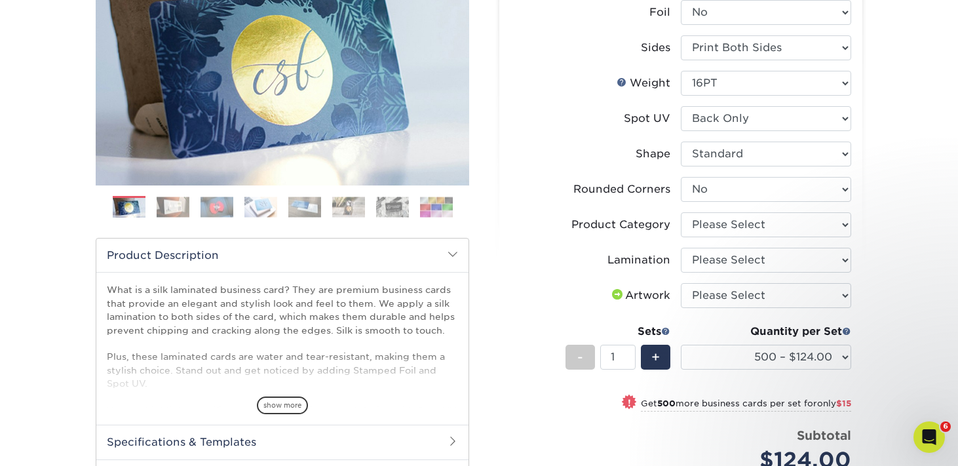
scroll to position [212, 0]
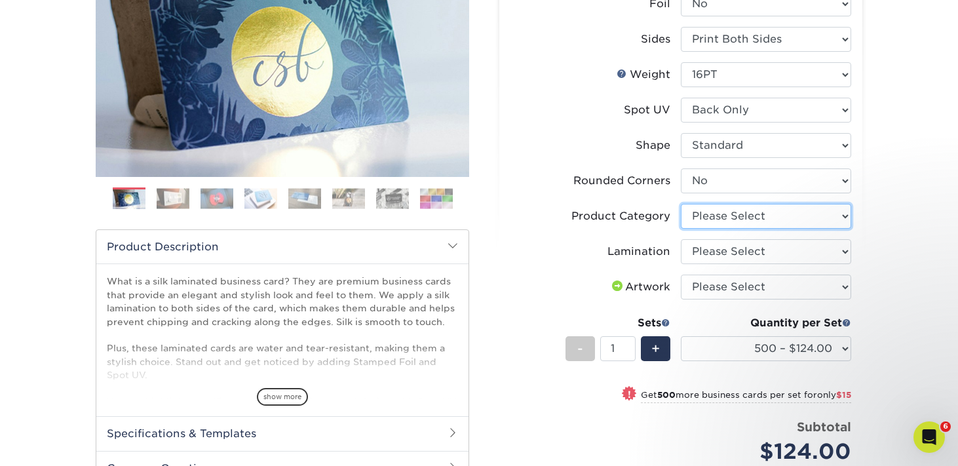
click at [758, 229] on select "Please Select Business Cards" at bounding box center [766, 216] width 170 height 25
select select "3b5148f1-0588-4f88-a218-97bcfdce65c1"
click at [681, 229] on select "Please Select Business Cards" at bounding box center [766, 216] width 170 height 25
click at [755, 264] on select "Please Select Silk" at bounding box center [766, 251] width 170 height 25
select select "ccacb42f-45f7-42d3-bbd3-7c8421cf37f0"
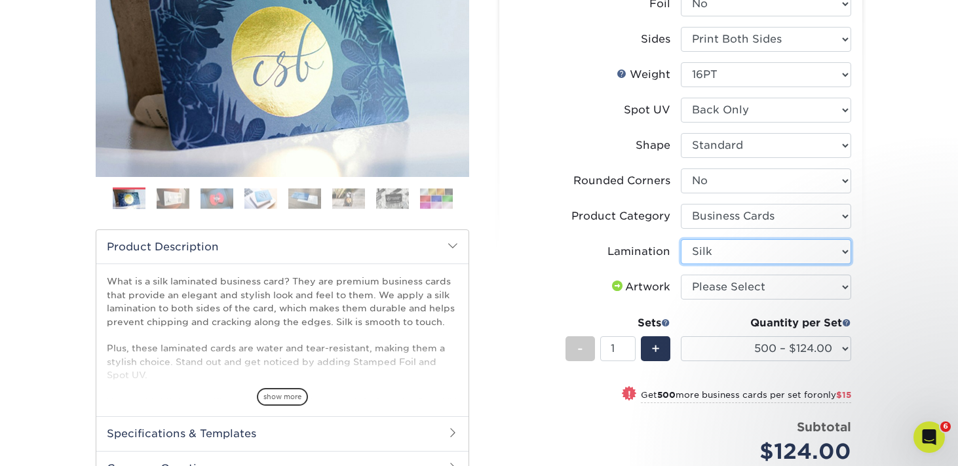
click at [681, 264] on select "Please Select Silk" at bounding box center [766, 251] width 170 height 25
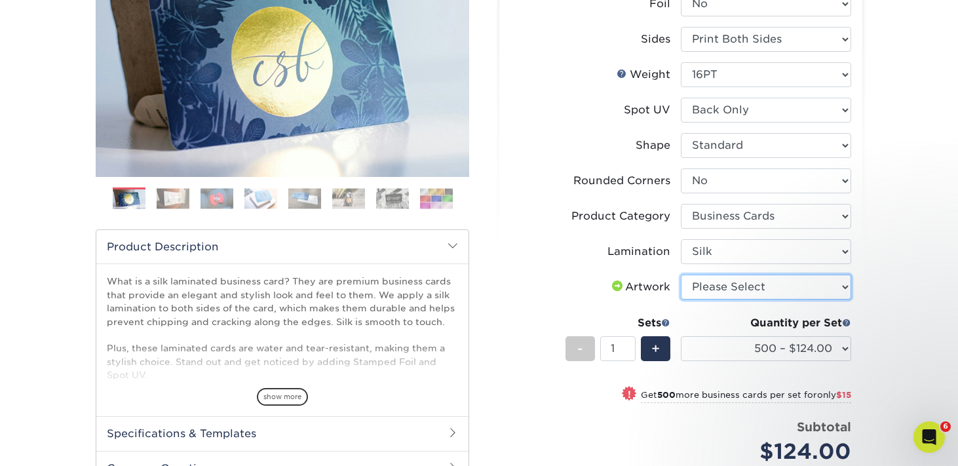
click at [763, 299] on select "Please Select I will upload files I need a design - $100" at bounding box center [766, 286] width 170 height 25
select select "upload"
click at [681, 299] on select "Please Select I will upload files I need a design - $100" at bounding box center [766, 286] width 170 height 25
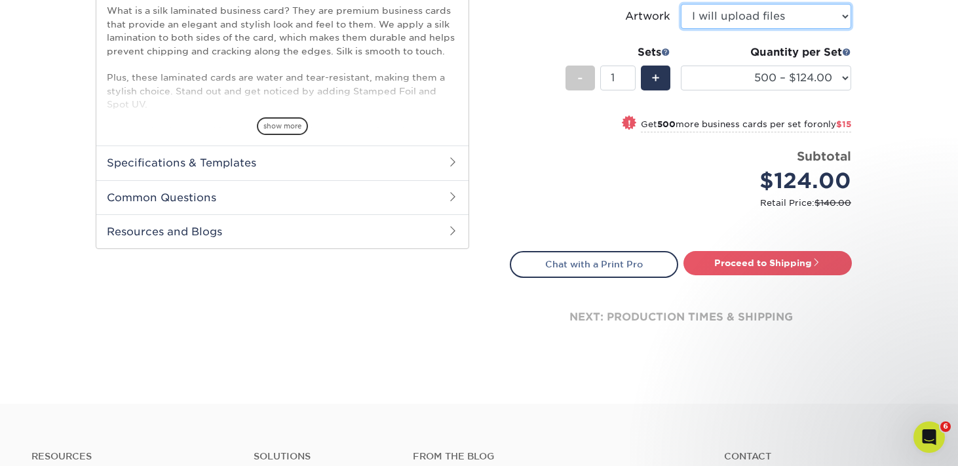
scroll to position [553, 0]
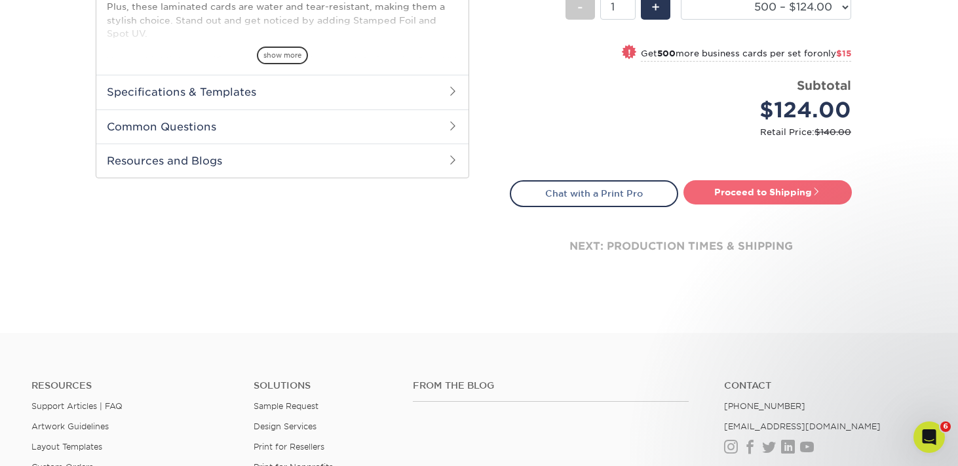
click at [808, 204] on link "Proceed to Shipping" at bounding box center [767, 192] width 168 height 24
type input "Set 1"
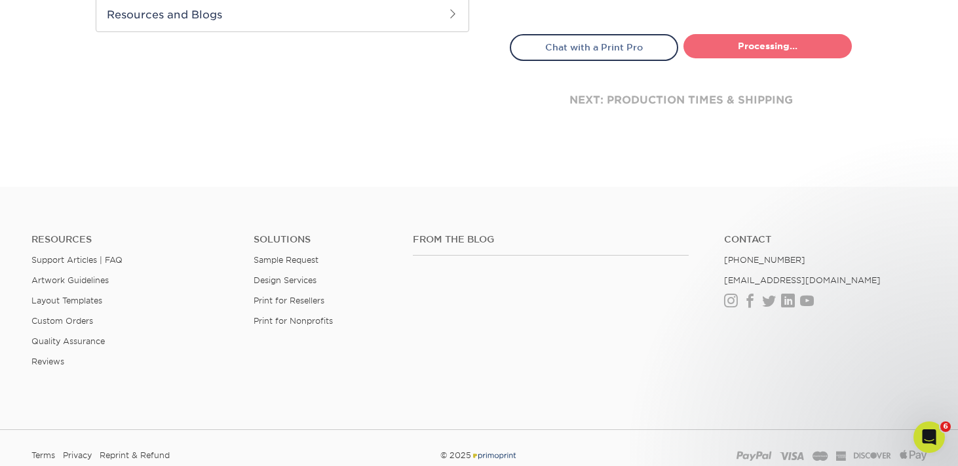
select select "e399a9eb-e8d1-49ae-b245-5a72cc745ce5"
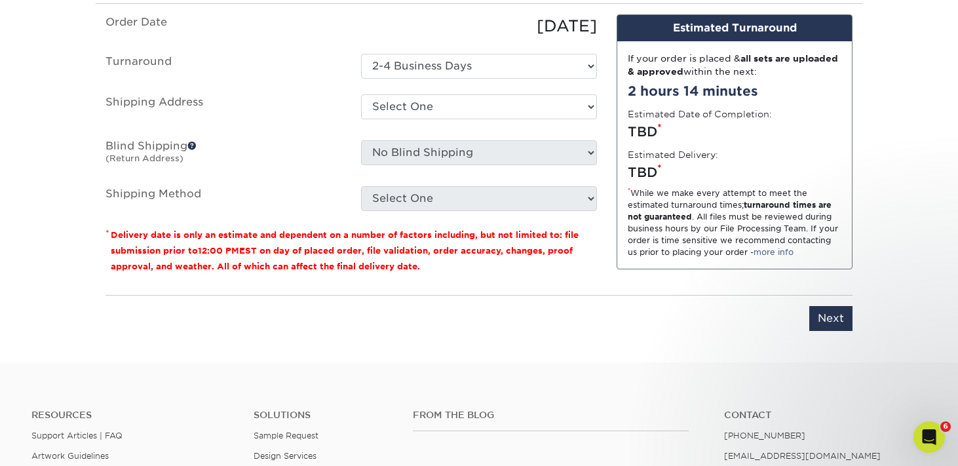
scroll to position [873, 0]
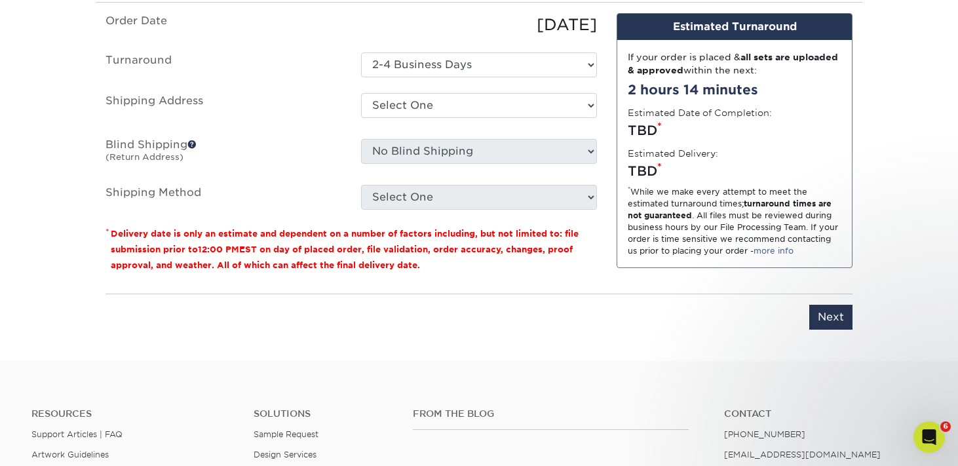
drag, startPoint x: 376, startPoint y: 79, endPoint x: 310, endPoint y: 81, distance: 66.2
type input "BC - [GEOGRAPHIC_DATA]"
click at [578, 118] on select "Select One CY MI Elk Grove Fullerton KBC MI Royal Oak + Add New Address" at bounding box center [479, 105] width 236 height 25
select select "106833"
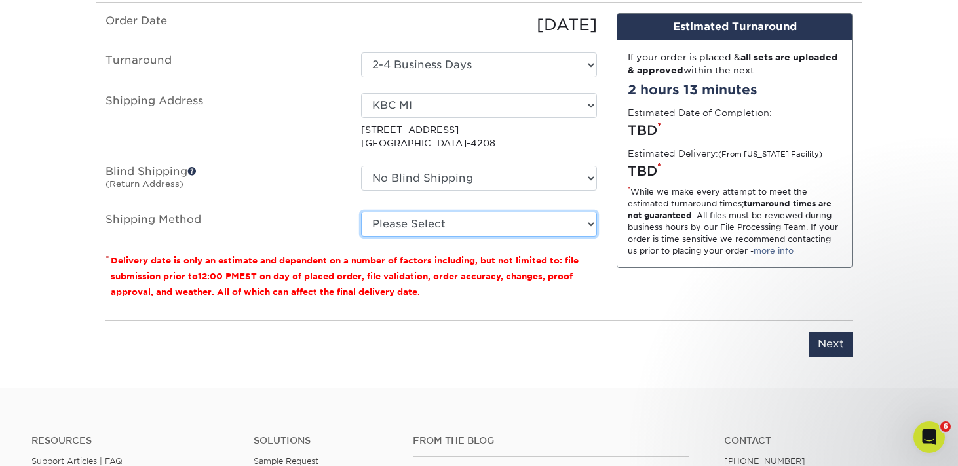
click at [456, 236] on select "Please Select Ground Shipping (+$8.96) 3 Day Shipping Service (+$15.36) 2 Day A…" at bounding box center [479, 224] width 236 height 25
select select "03"
click at [361, 236] on select "Please Select Ground Shipping (+$8.96) 3 Day Shipping Service (+$15.36) 2 Day A…" at bounding box center [479, 224] width 236 height 25
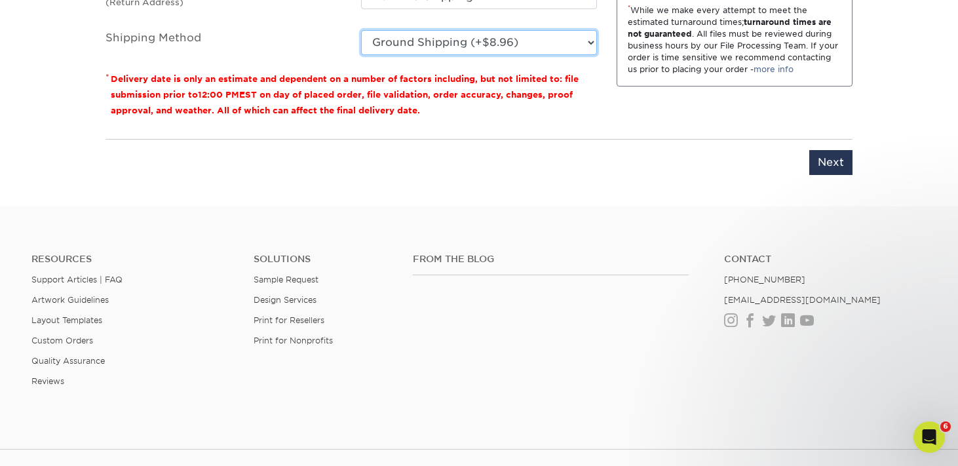
scroll to position [1086, 0]
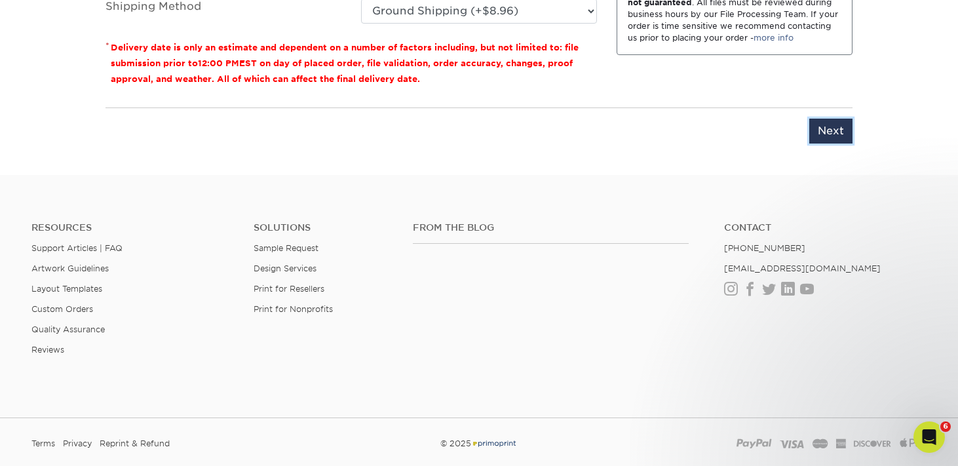
drag, startPoint x: 825, startPoint y: 271, endPoint x: 724, endPoint y: 266, distance: 101.7
click at [825, 143] on input "Next" at bounding box center [830, 131] width 43 height 25
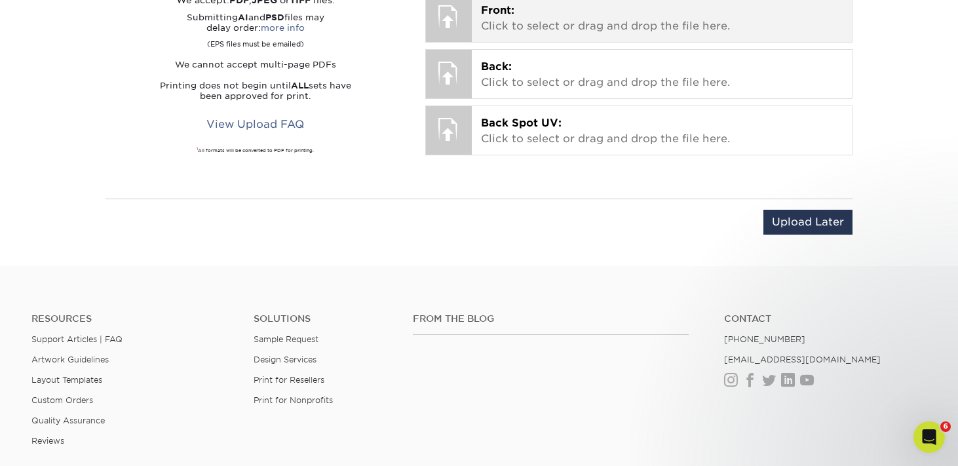
scroll to position [958, 0]
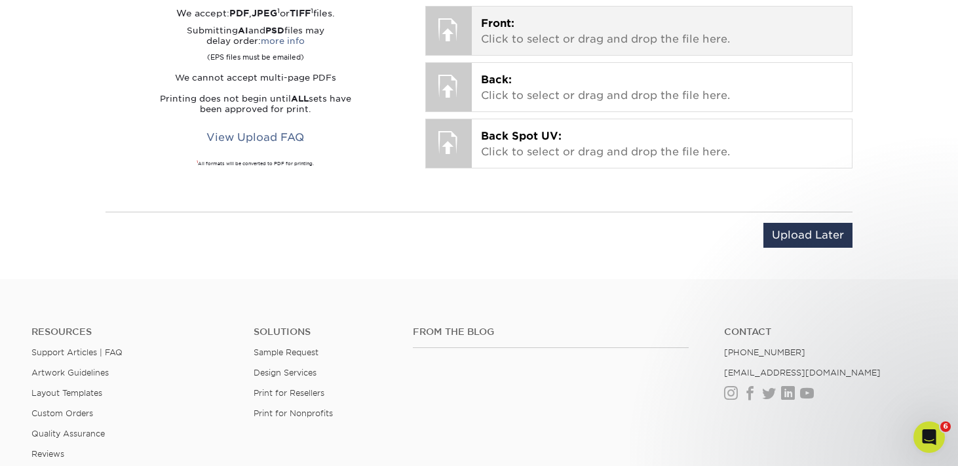
click at [533, 47] on p "Front: Click to select or drag and drop the file here." at bounding box center [662, 31] width 362 height 31
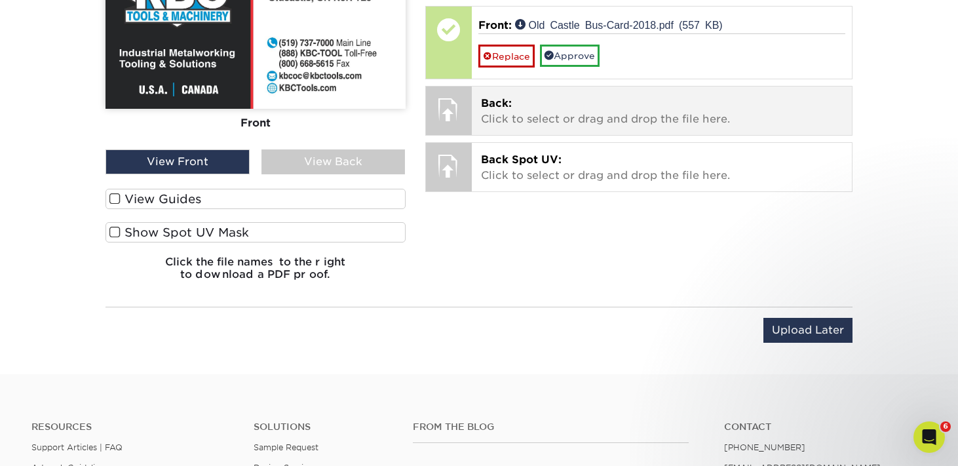
click at [534, 127] on p "Back: Click to select or drag and drop the file here." at bounding box center [662, 111] width 362 height 31
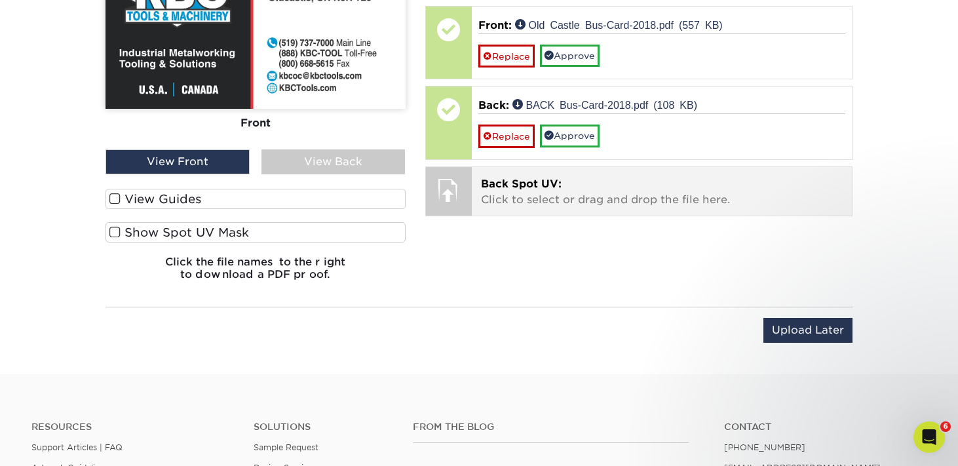
click at [593, 208] on p "Back Spot UV: Click to select or drag and drop the file here." at bounding box center [662, 191] width 362 height 31
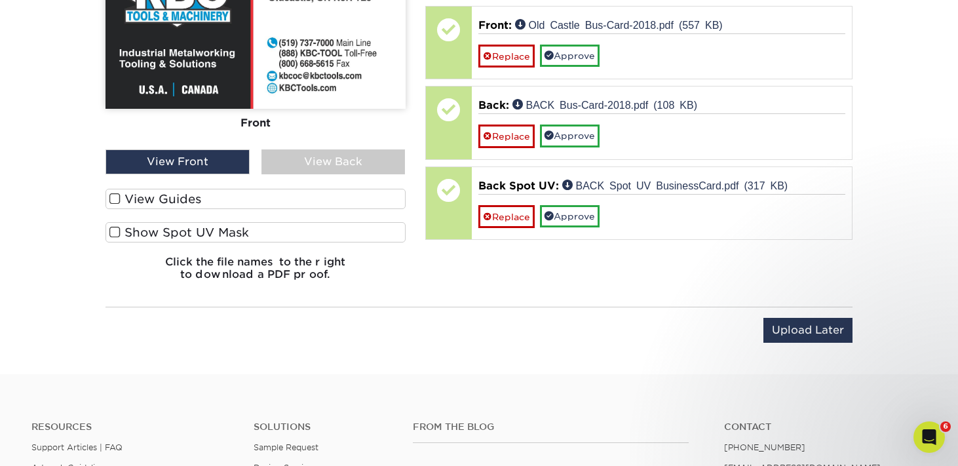
click at [115, 205] on span at bounding box center [114, 199] width 11 height 12
click at [0, 0] on input "View Guides" at bounding box center [0, 0] width 0 height 0
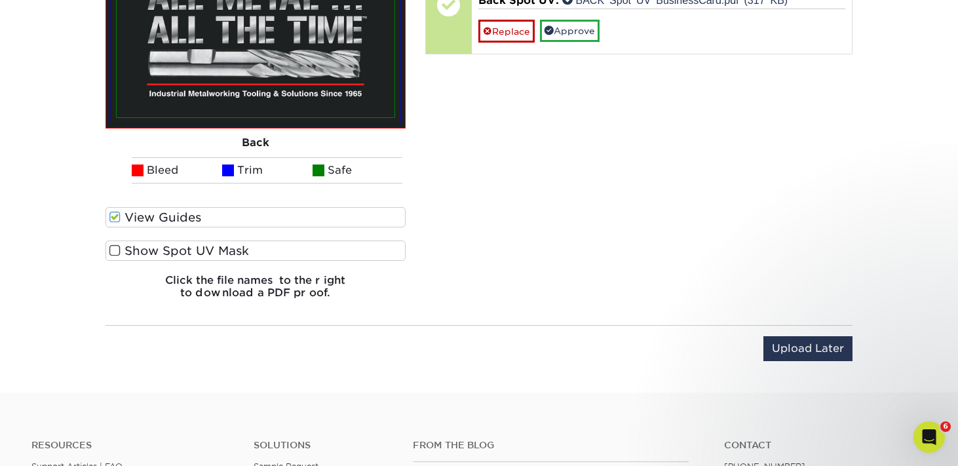
scroll to position [1148, 0]
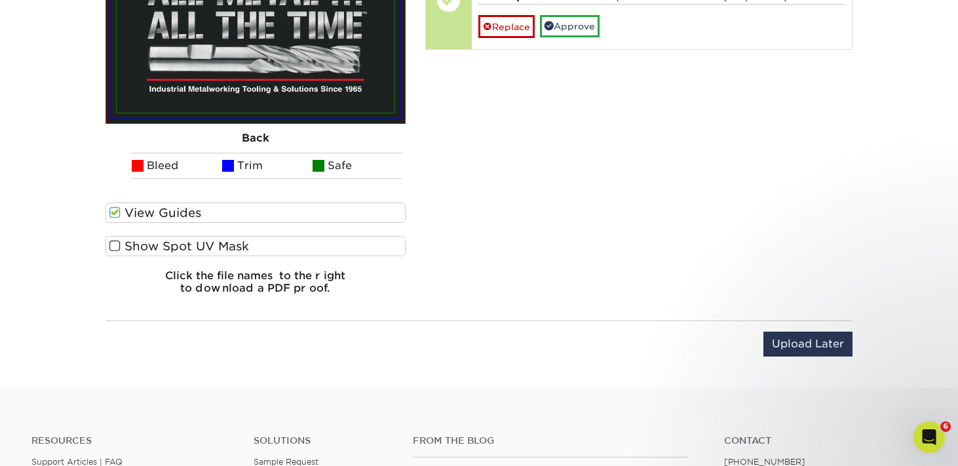
click at [118, 252] on span at bounding box center [114, 246] width 11 height 12
click at [0, 0] on input "Show Spot UV Mask" at bounding box center [0, 0] width 0 height 0
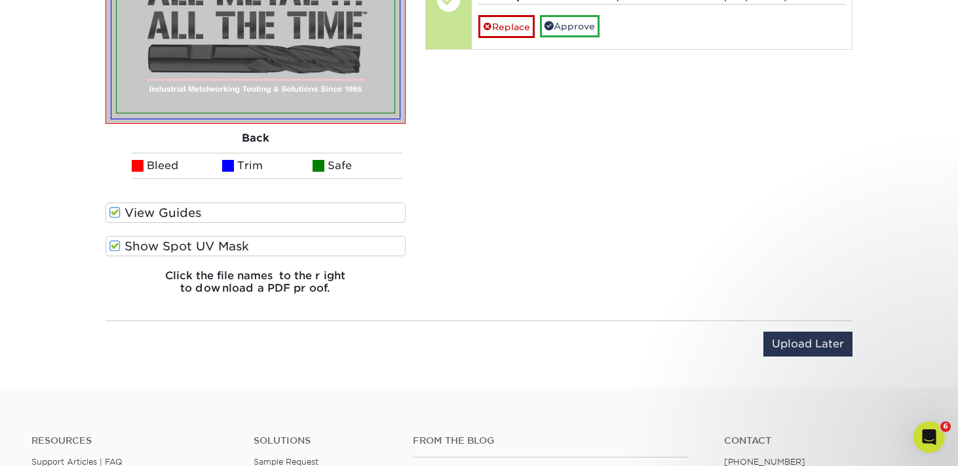
click at [116, 252] on span at bounding box center [114, 246] width 11 height 12
click at [0, 0] on input "Show Spot UV Mask" at bounding box center [0, 0] width 0 height 0
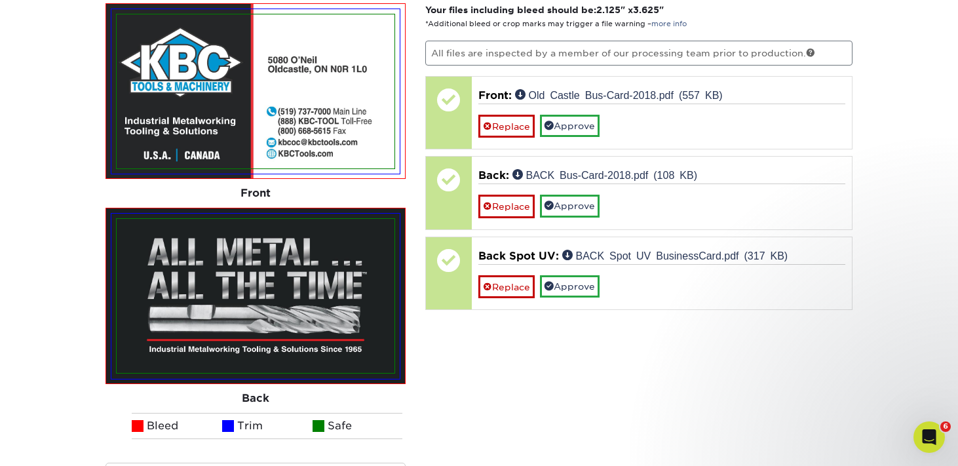
scroll to position [895, 0]
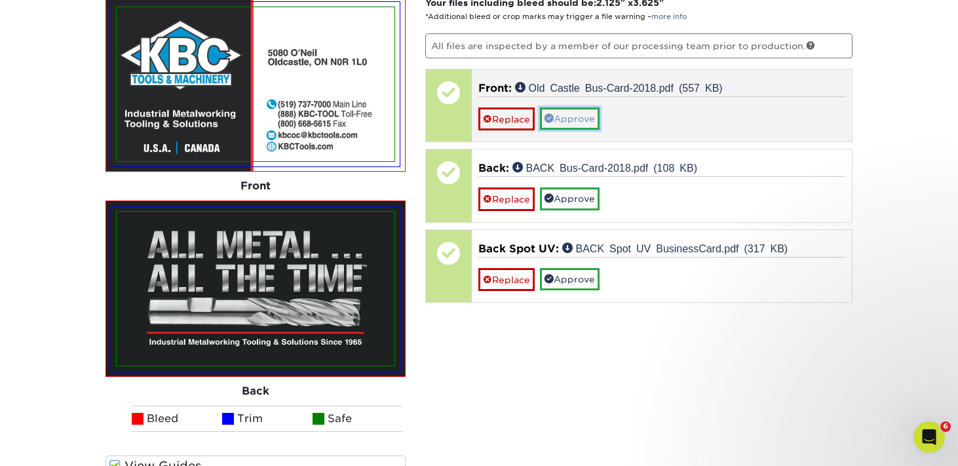
click at [582, 130] on link "Approve" at bounding box center [570, 118] width 60 height 22
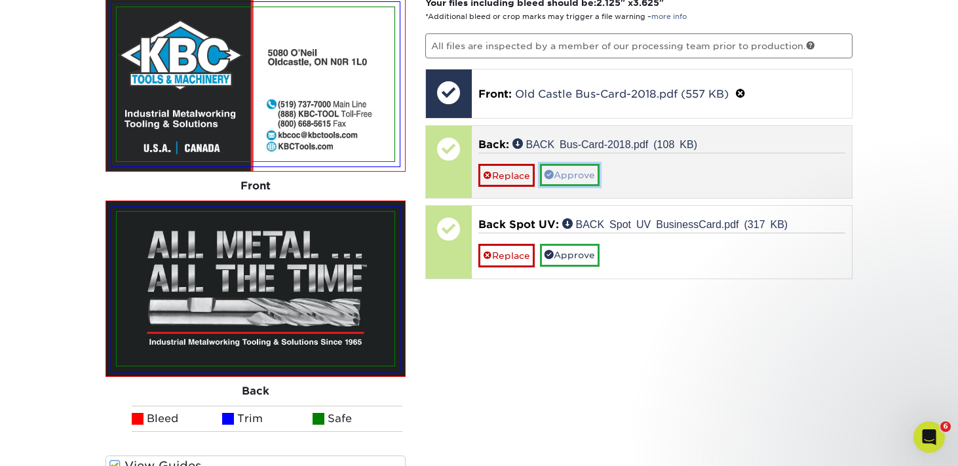
click at [582, 186] on link "Approve" at bounding box center [570, 175] width 60 height 22
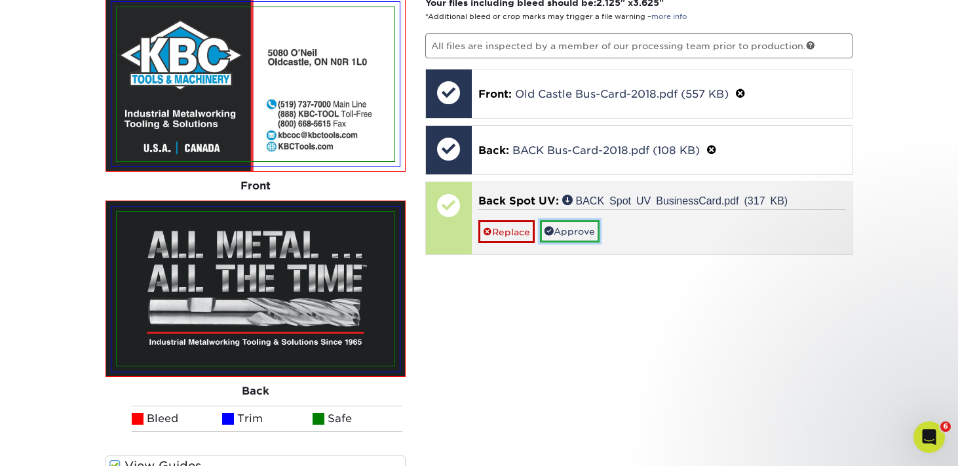
drag, startPoint x: 589, startPoint y: 366, endPoint x: 662, endPoint y: 331, distance: 80.3
click at [589, 242] on link "Approve" at bounding box center [570, 231] width 60 height 22
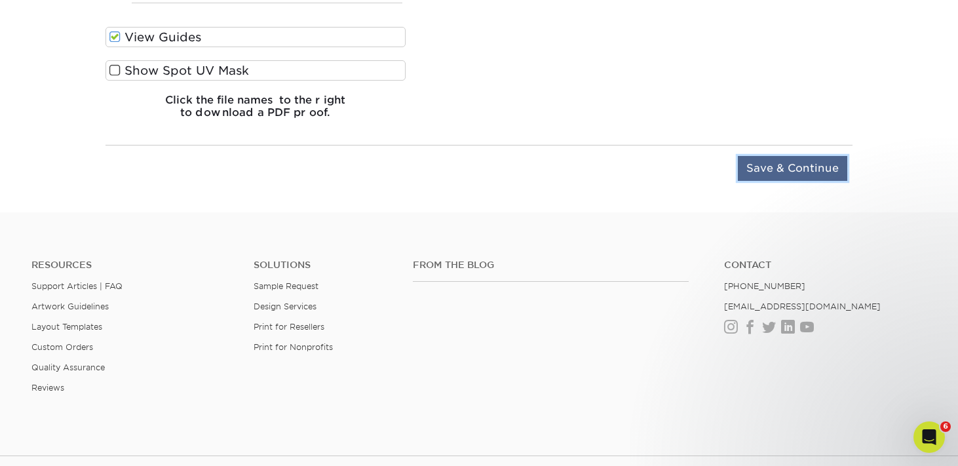
click at [781, 181] on input "Save & Continue" at bounding box center [792, 168] width 109 height 25
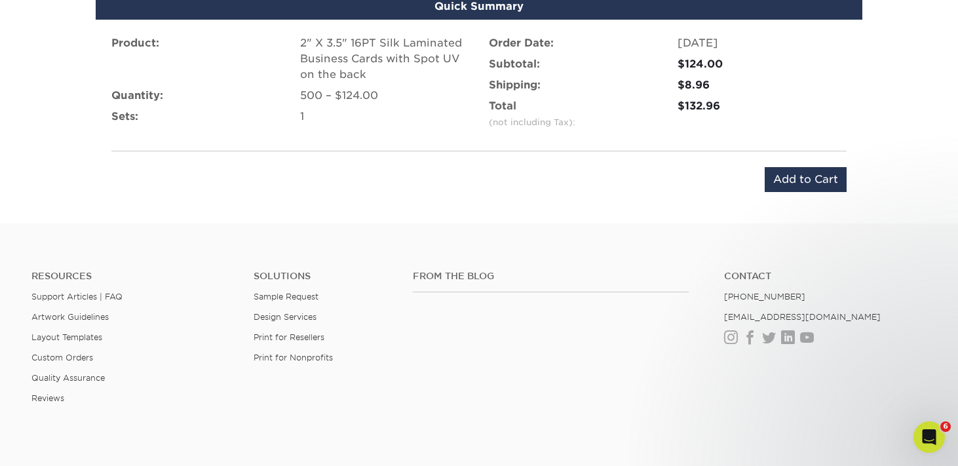
scroll to position [893, 0]
click at [796, 191] on input "Add to Cart" at bounding box center [805, 178] width 82 height 25
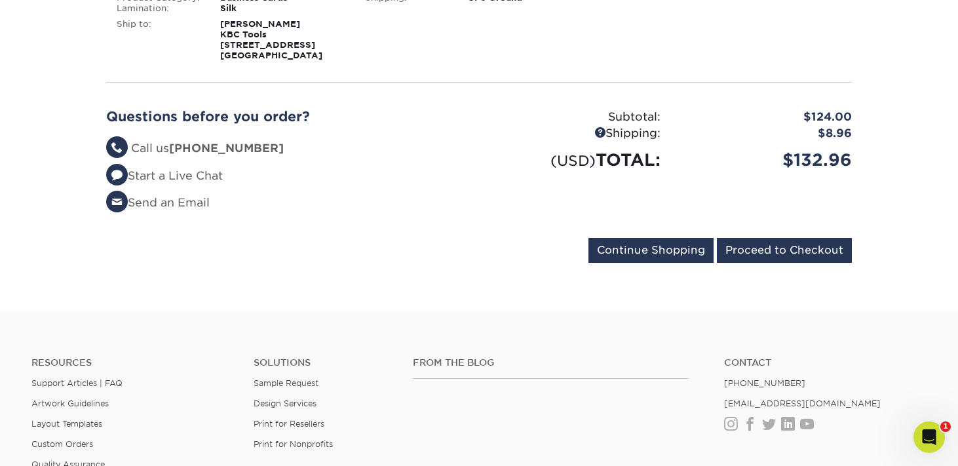
scroll to position [358, 0]
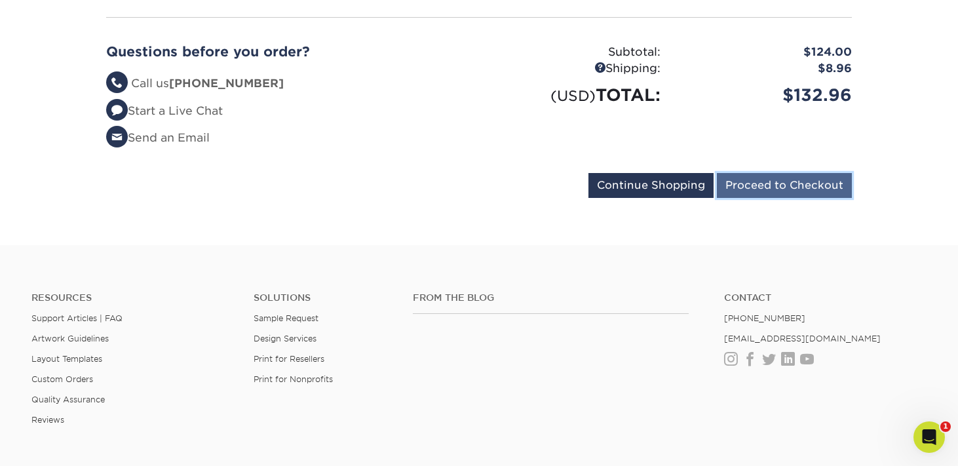
click at [776, 198] on input "Proceed to Checkout" at bounding box center [784, 185] width 135 height 25
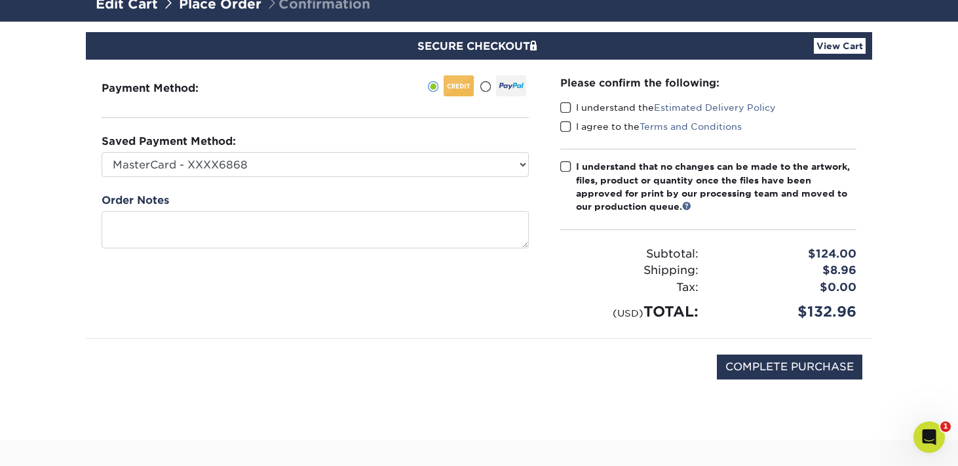
scroll to position [144, 0]
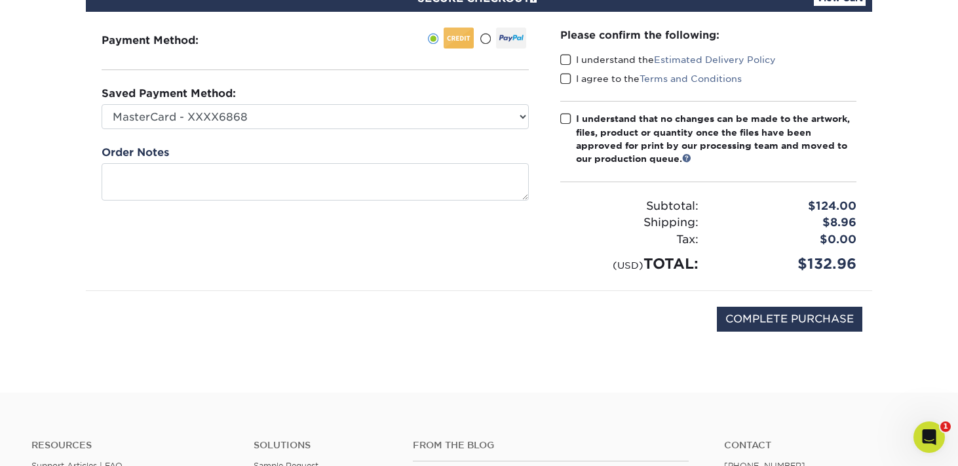
click at [568, 66] on span at bounding box center [565, 60] width 11 height 12
click at [0, 0] on input "I understand the Estimated Delivery Policy" at bounding box center [0, 0] width 0 height 0
drag, startPoint x: 567, startPoint y: 104, endPoint x: 580, endPoint y: 148, distance: 45.8
click at [567, 85] on span at bounding box center [565, 79] width 11 height 12
click at [0, 0] on input "I agree to the Terms and Conditions" at bounding box center [0, 0] width 0 height 0
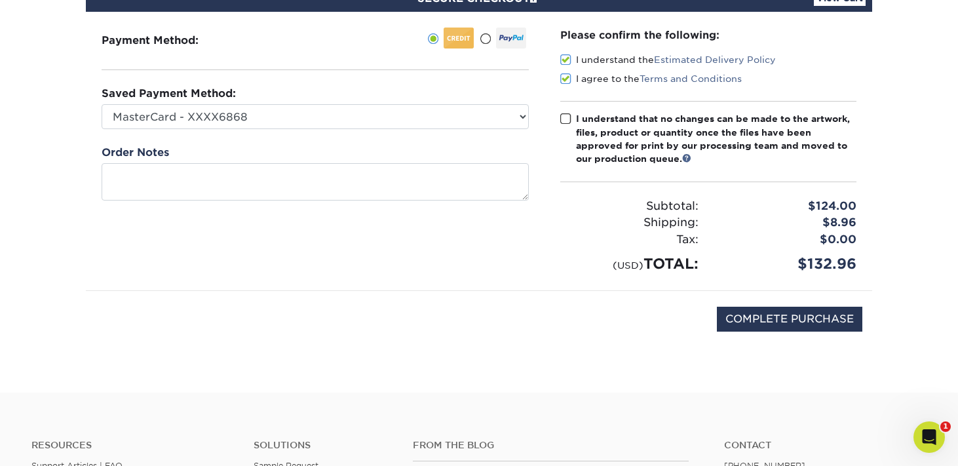
click at [568, 125] on span at bounding box center [565, 119] width 11 height 12
click at [0, 0] on input "I understand that no changes can be made to the artwork, files, product or quan…" at bounding box center [0, 0] width 0 height 0
click at [783, 331] on input "COMPLETE PURCHASE" at bounding box center [789, 319] width 145 height 25
type input "PROCESSING, PLEASE WAIT..."
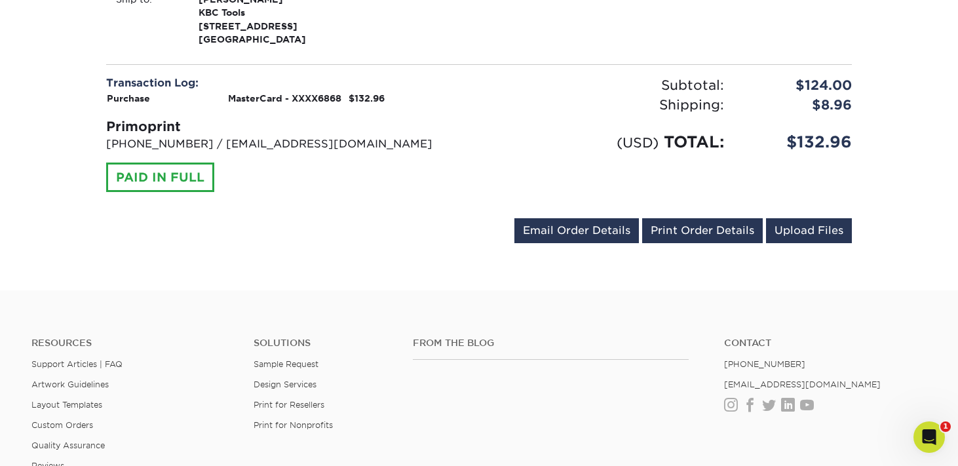
scroll to position [521, 0]
